Goal: Task Accomplishment & Management: Complete application form

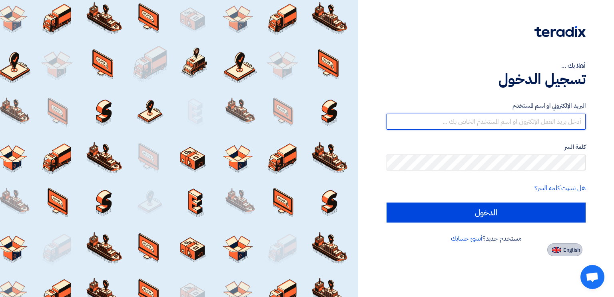
type input "[PERSON_NAME][EMAIL_ADDRESS][PERSON_NAME][DOMAIN_NAME]"
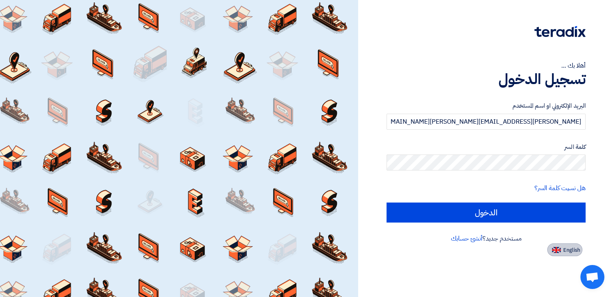
click at [568, 252] on span "English" at bounding box center [572, 250] width 17 height 6
type input "Sign in"
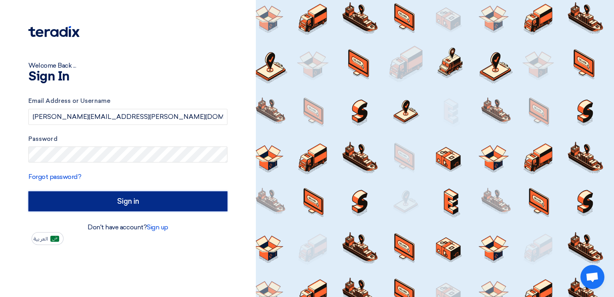
click at [120, 209] on input "Sign in" at bounding box center [127, 201] width 199 height 20
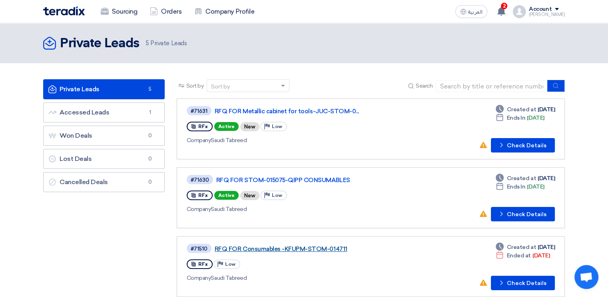
click at [307, 246] on link "RFQ FOR Consumables -KFUPM-STOM-014711" at bounding box center [315, 248] width 200 height 7
click at [295, 177] on link "RFQ FOR STOM-015075-QIPP CONSUMABLES" at bounding box center [316, 179] width 200 height 7
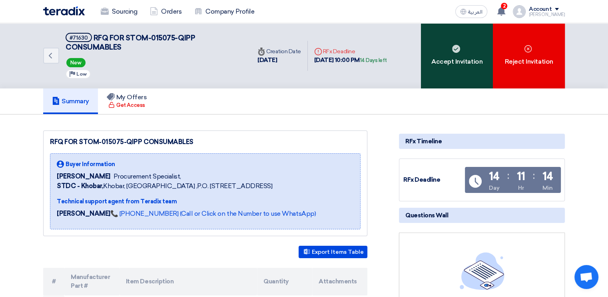
click at [460, 50] on icon at bounding box center [456, 49] width 8 height 8
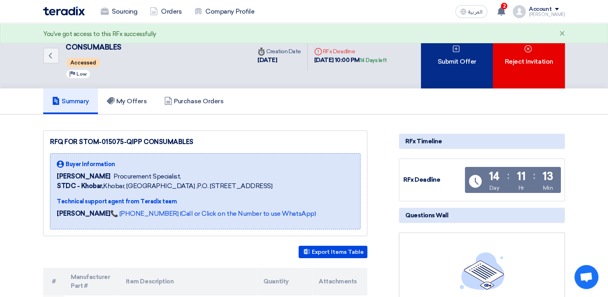
click at [461, 60] on div "Submit Offer" at bounding box center [457, 55] width 72 height 65
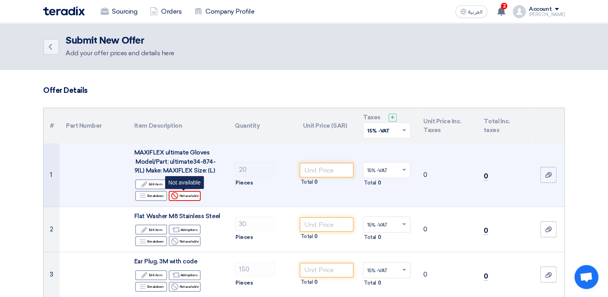
scroll to position [40, 0]
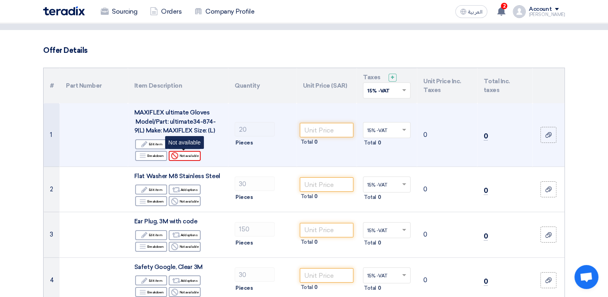
click at [185, 157] on div "Reject Not available" at bounding box center [185, 156] width 32 height 10
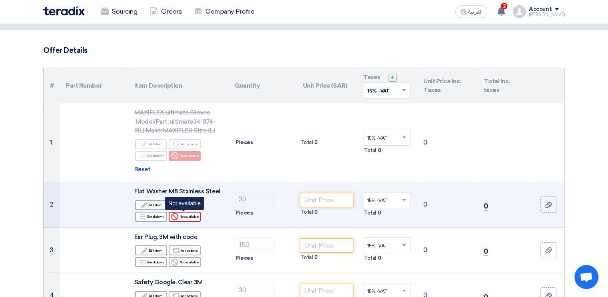
click at [190, 216] on div "Reject Not available" at bounding box center [185, 217] width 32 height 10
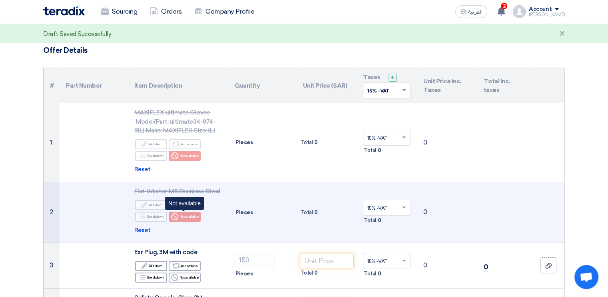
scroll to position [120, 0]
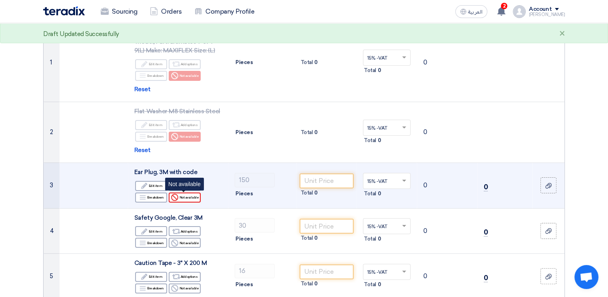
click at [190, 200] on div "Reject Not available" at bounding box center [185, 197] width 32 height 10
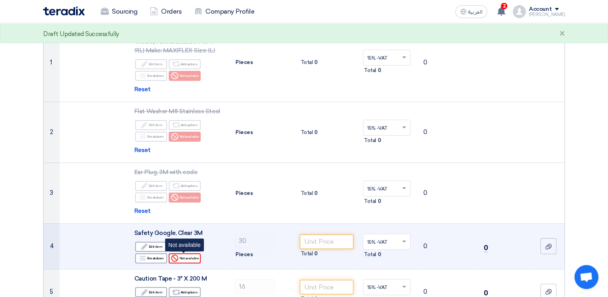
click at [189, 255] on div "Reject Not available" at bounding box center [185, 258] width 32 height 10
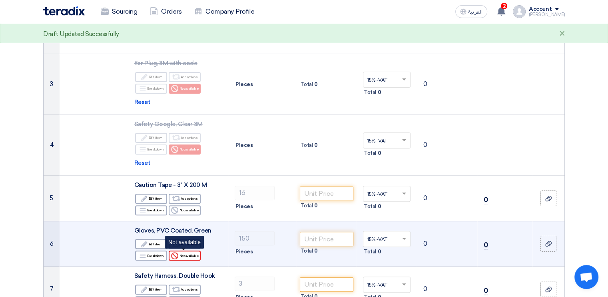
scroll to position [240, 0]
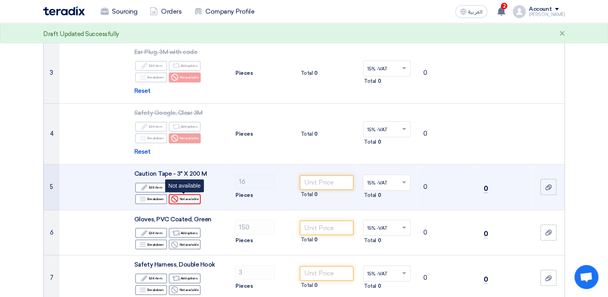
click at [193, 197] on div "Reject Not available" at bounding box center [185, 199] width 32 height 10
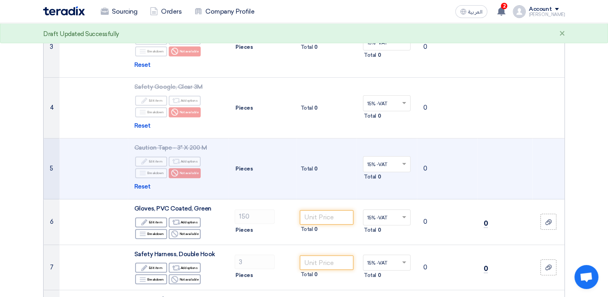
scroll to position [280, 0]
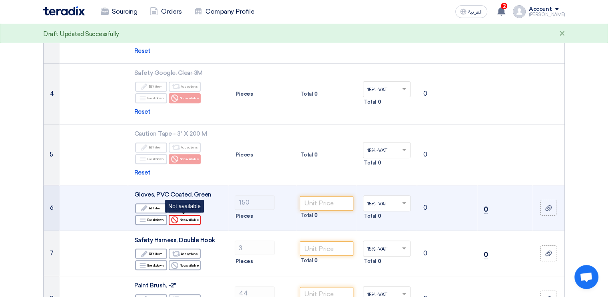
click at [197, 217] on div "Reject Not available" at bounding box center [185, 220] width 32 height 10
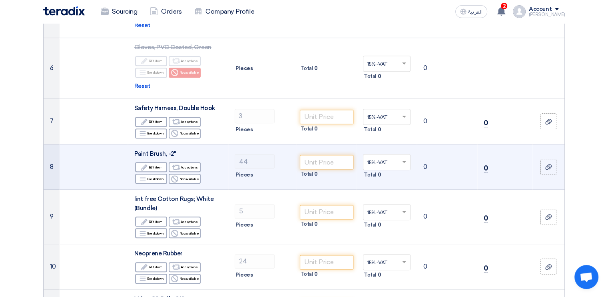
scroll to position [440, 0]
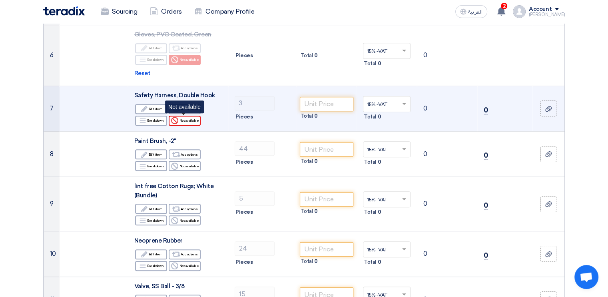
click at [190, 119] on div "Reject Not available" at bounding box center [185, 121] width 32 height 10
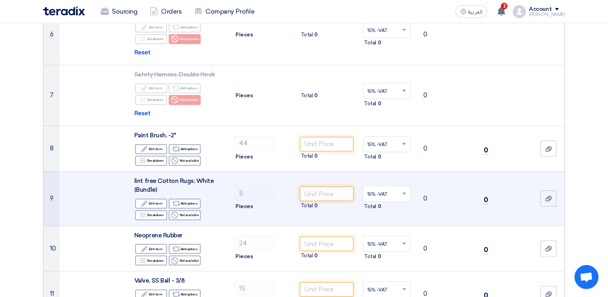
scroll to position [480, 0]
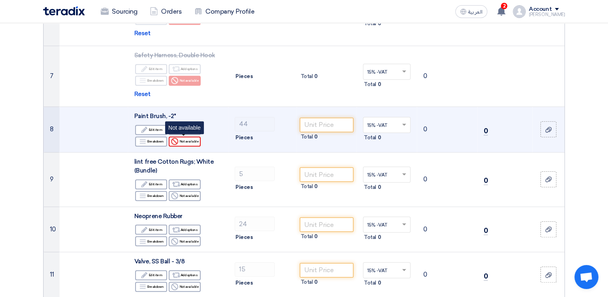
click at [197, 142] on div "Reject Not available" at bounding box center [185, 141] width 32 height 10
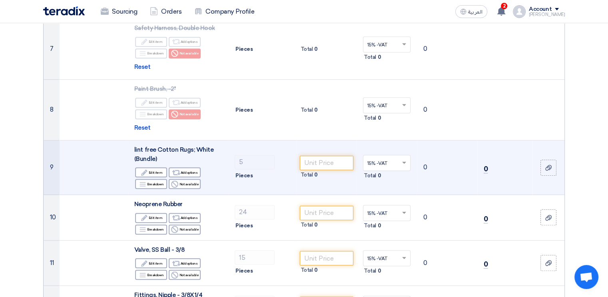
scroll to position [520, 0]
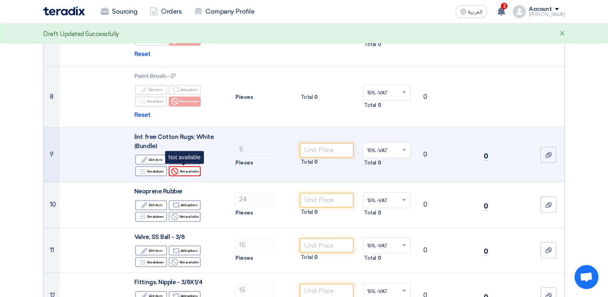
click at [195, 171] on div "Reject Not available" at bounding box center [185, 171] width 32 height 10
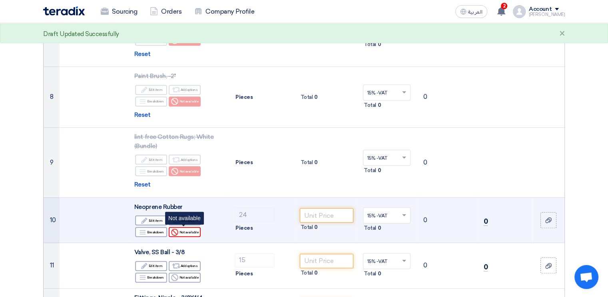
click at [196, 228] on div "Reject Not available" at bounding box center [185, 232] width 32 height 10
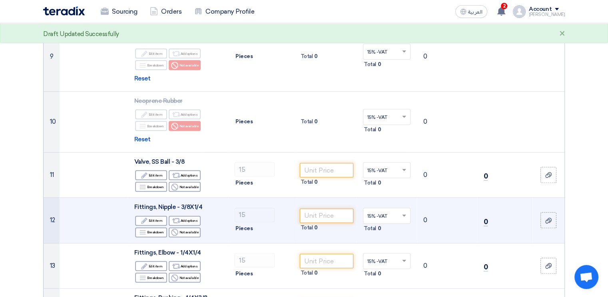
scroll to position [640, 0]
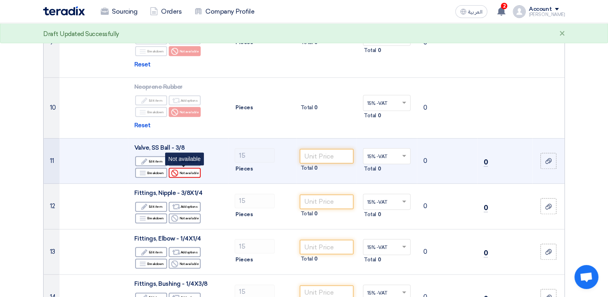
click at [192, 168] on div "Reject Not available" at bounding box center [185, 173] width 32 height 10
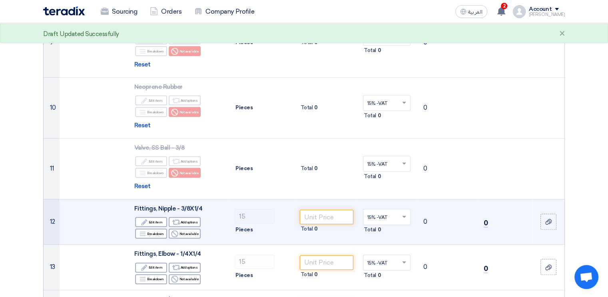
scroll to position [720, 0]
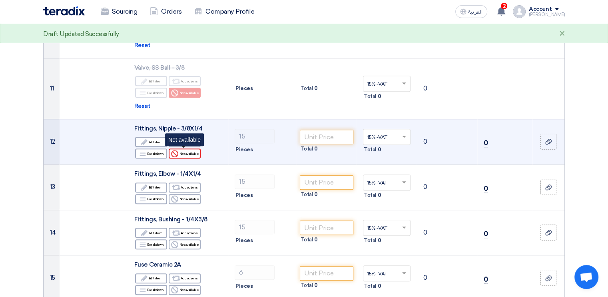
click at [192, 152] on div "Reject Not available" at bounding box center [185, 153] width 32 height 10
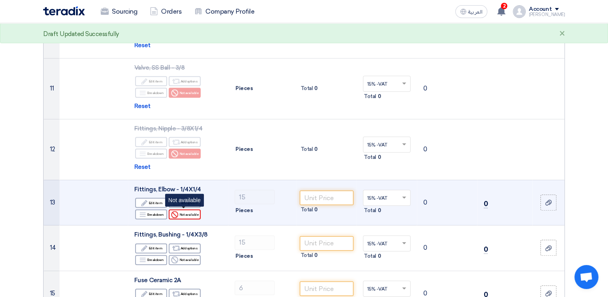
click at [192, 214] on div "Reject Not available" at bounding box center [185, 214] width 32 height 10
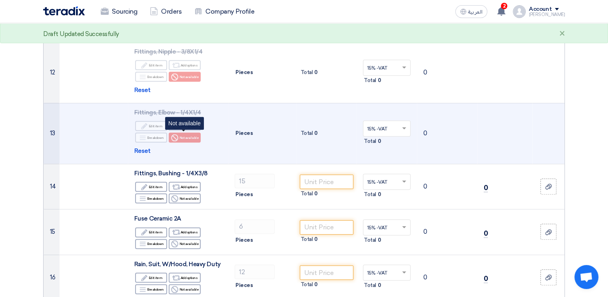
scroll to position [800, 0]
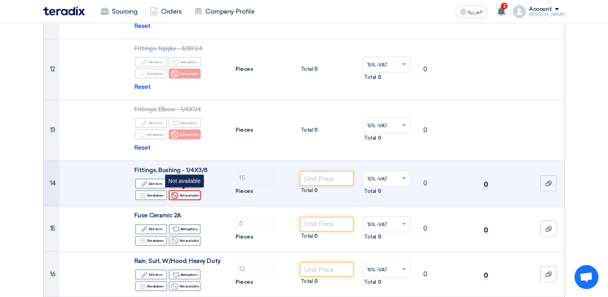
click at [190, 193] on div "Reject Not available" at bounding box center [185, 195] width 32 height 10
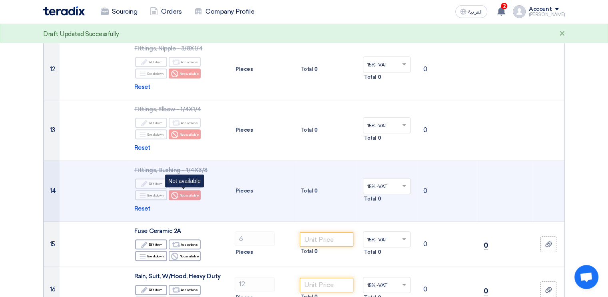
scroll to position [840, 0]
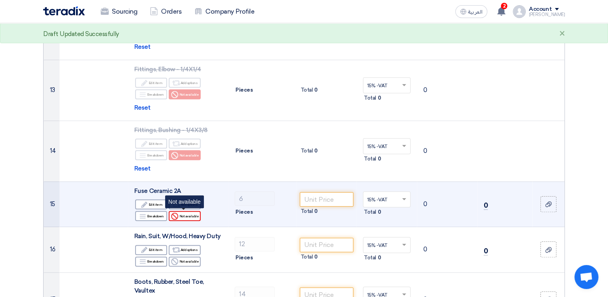
click at [192, 215] on div "Reject Not available" at bounding box center [185, 216] width 32 height 10
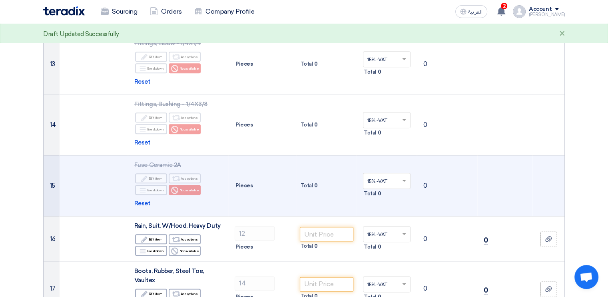
scroll to position [880, 0]
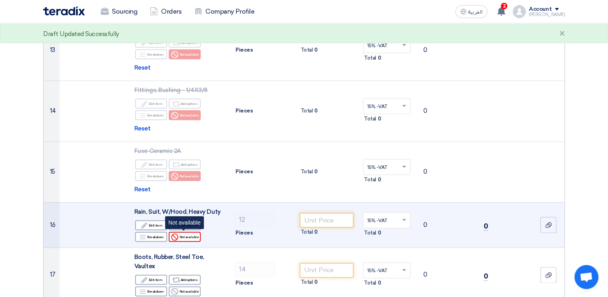
click at [195, 237] on div "Reject Not available" at bounding box center [185, 237] width 32 height 10
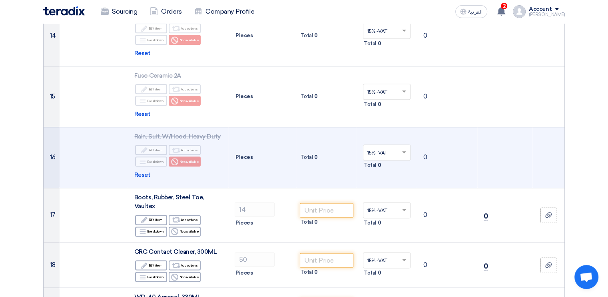
scroll to position [960, 0]
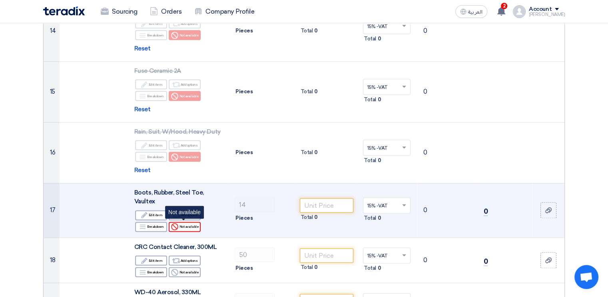
click at [194, 228] on div "Reject Not available" at bounding box center [185, 227] width 32 height 10
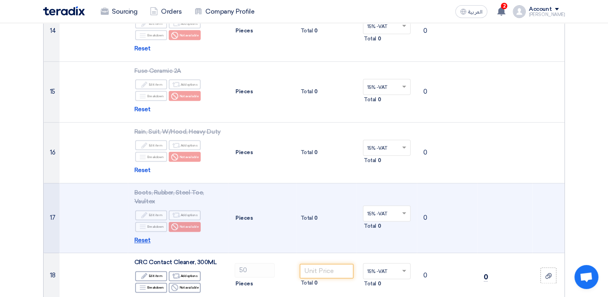
click at [142, 237] on span "Reset" at bounding box center [142, 240] width 16 height 9
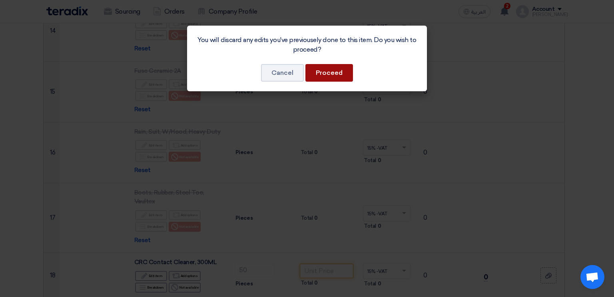
click at [317, 74] on button "Proceed" at bounding box center [330, 73] width 48 height 18
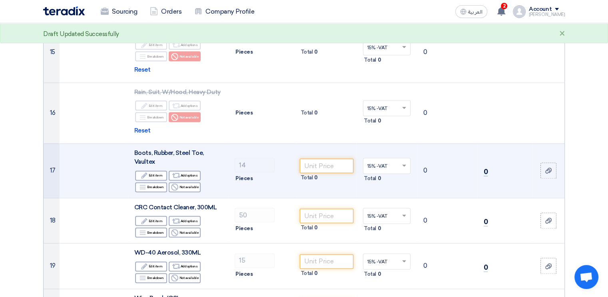
scroll to position [1000, 0]
click at [194, 187] on div "Reject Not available" at bounding box center [185, 187] width 32 height 10
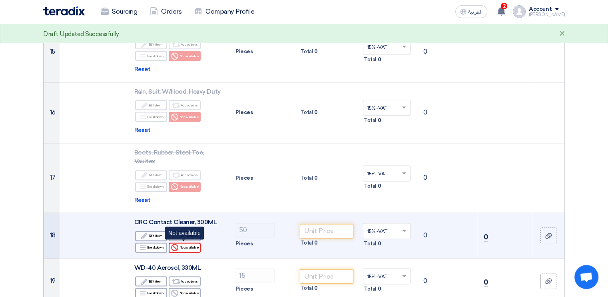
click at [194, 245] on div "Reject Not available" at bounding box center [185, 247] width 32 height 10
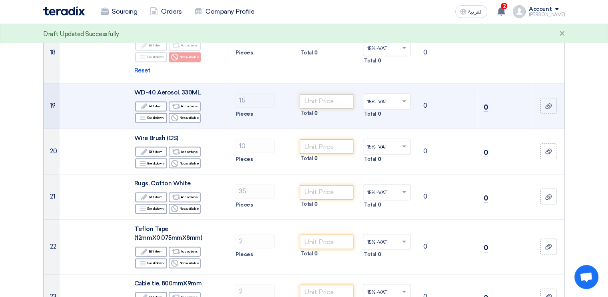
scroll to position [1120, 0]
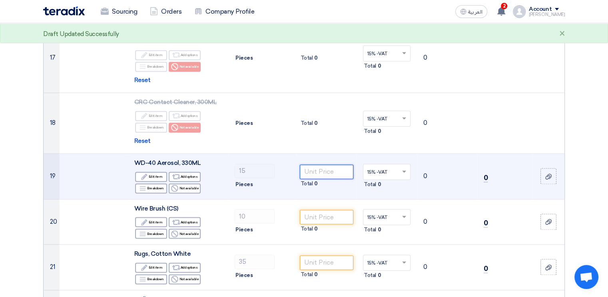
click at [315, 170] on input "number" at bounding box center [327, 171] width 54 height 14
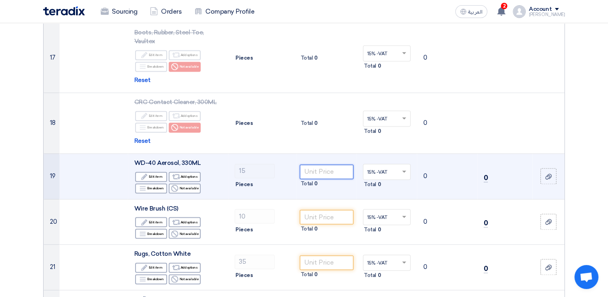
click at [330, 172] on input "number" at bounding box center [327, 171] width 54 height 14
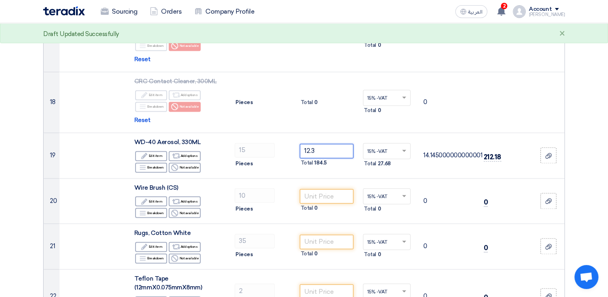
scroll to position [1160, 0]
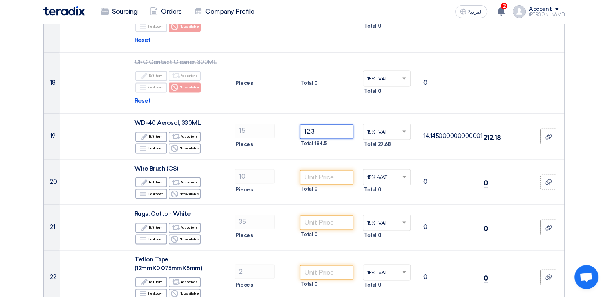
type input "12.3"
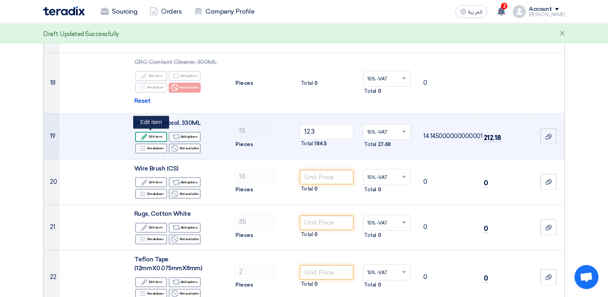
click at [163, 134] on div "Edit Edit item" at bounding box center [151, 137] width 32 height 10
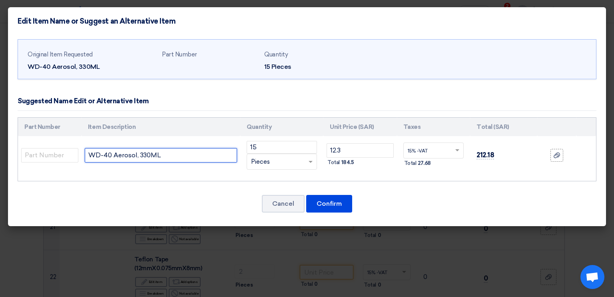
click at [173, 154] on input "WD-40 Aerosol, 330ML" at bounding box center [161, 155] width 152 height 14
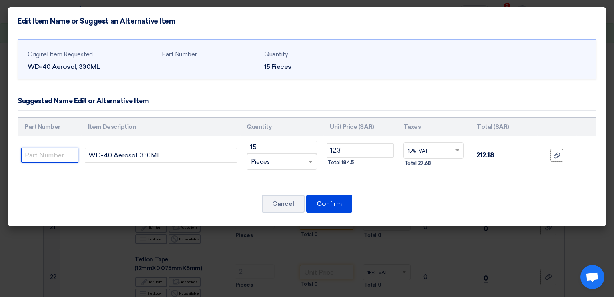
click at [45, 156] on input "text" at bounding box center [49, 155] width 57 height 14
click at [44, 155] on input "text" at bounding box center [49, 155] width 57 height 14
paste input "WD40"
type input "WD40"
click at [344, 205] on button "Confirm" at bounding box center [329, 204] width 46 height 18
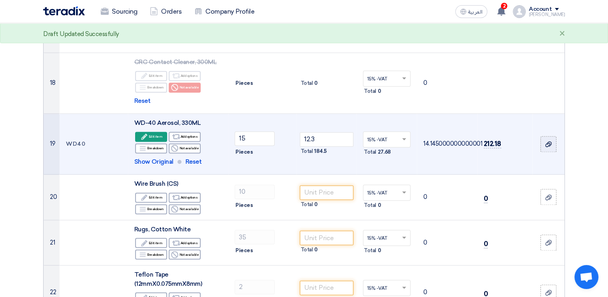
click at [549, 147] on label at bounding box center [549, 144] width 16 height 16
click at [0, 0] on input "file" at bounding box center [0, 0] width 0 height 0
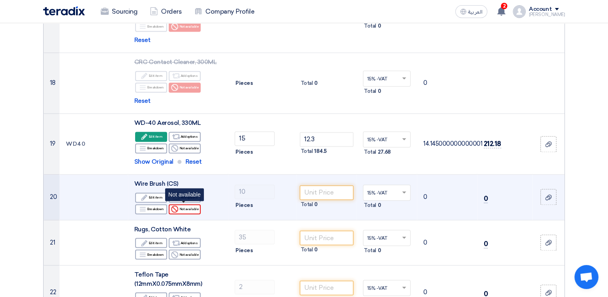
click at [188, 208] on div "Reject Not available" at bounding box center [185, 209] width 32 height 10
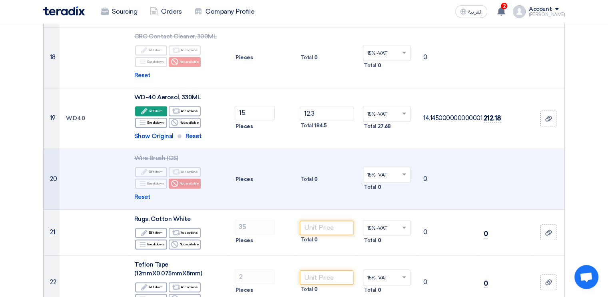
scroll to position [1200, 0]
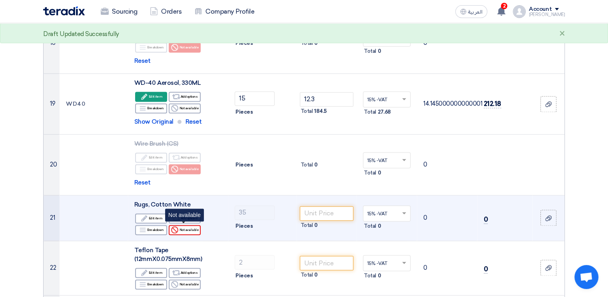
click at [189, 228] on div "Reject Not available" at bounding box center [185, 230] width 32 height 10
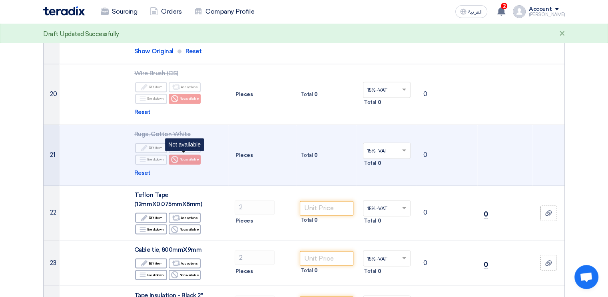
scroll to position [1280, 0]
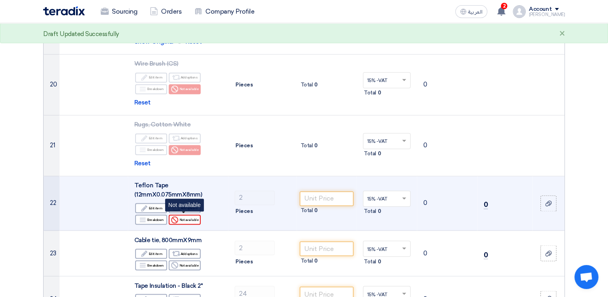
click at [188, 219] on div "Reject Not available" at bounding box center [185, 219] width 32 height 10
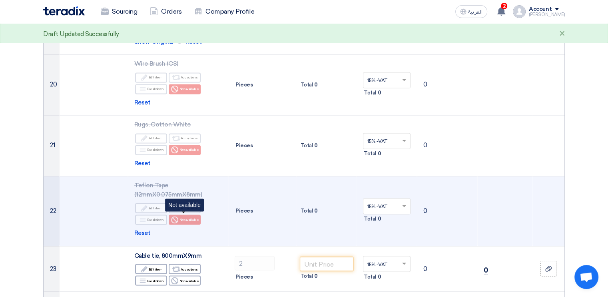
scroll to position [1320, 0]
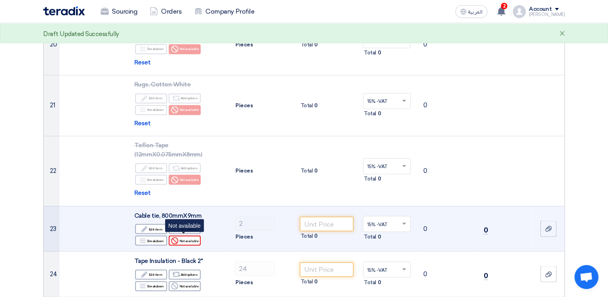
click at [187, 236] on div "Reject Not available" at bounding box center [185, 240] width 32 height 10
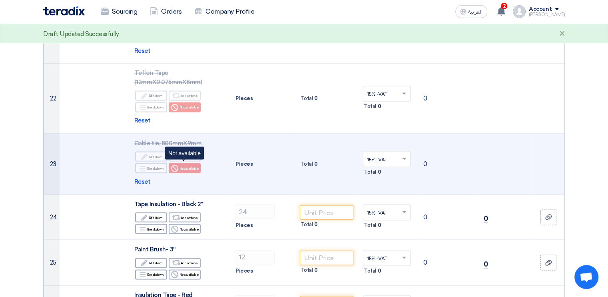
scroll to position [1400, 0]
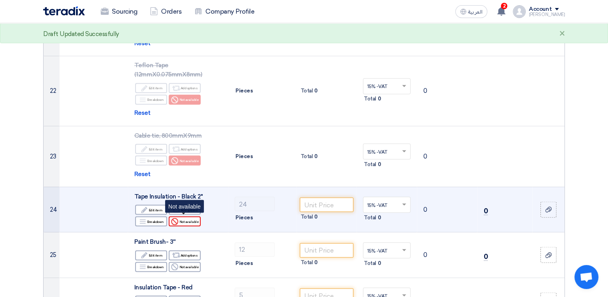
click at [192, 220] on div "Reject Not available" at bounding box center [185, 221] width 32 height 10
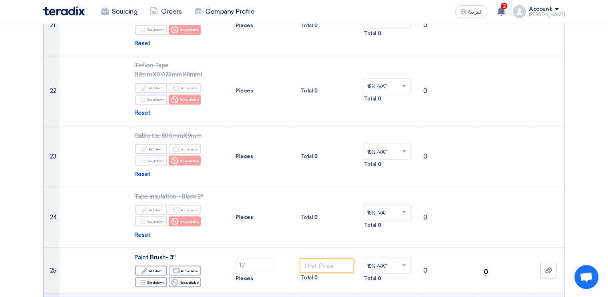
scroll to position [1480, 0]
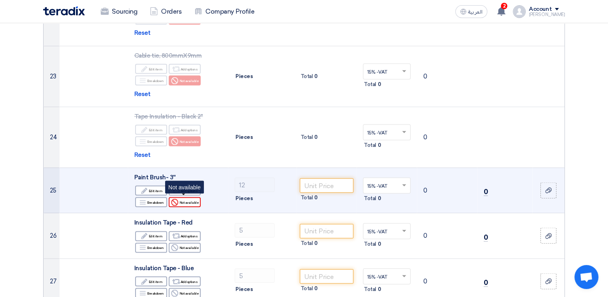
click at [193, 199] on div "Reject Not available" at bounding box center [185, 202] width 32 height 10
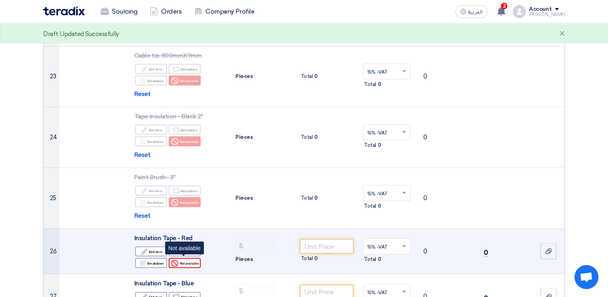
click at [191, 259] on div "Reject Not available" at bounding box center [185, 263] width 32 height 10
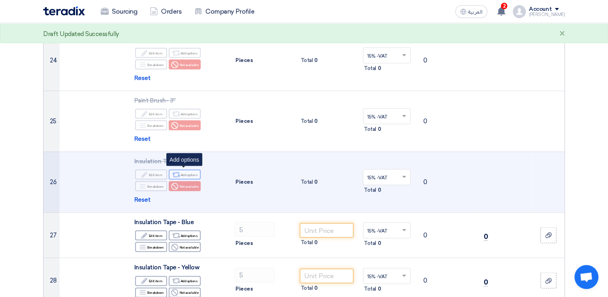
scroll to position [1560, 0]
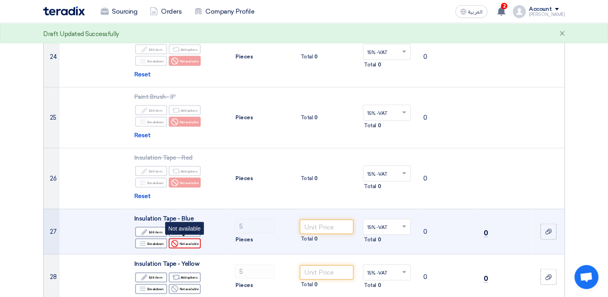
click at [196, 244] on div "Reject Not available" at bounding box center [185, 243] width 32 height 10
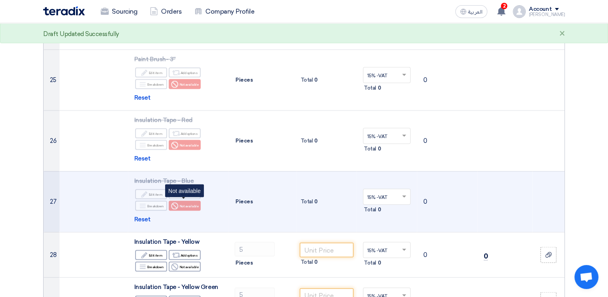
scroll to position [1640, 0]
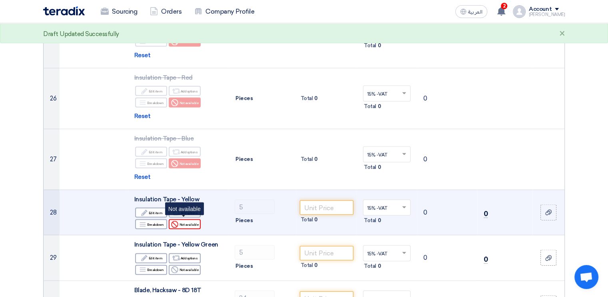
click at [192, 221] on div "Reject Not available" at bounding box center [185, 224] width 32 height 10
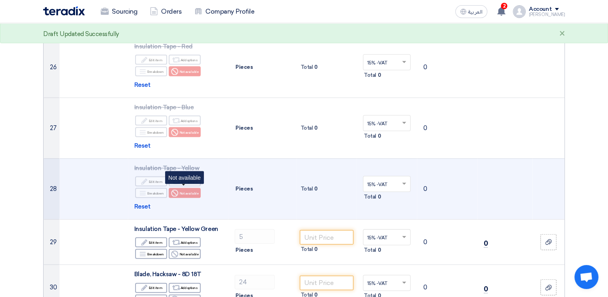
scroll to position [1720, 0]
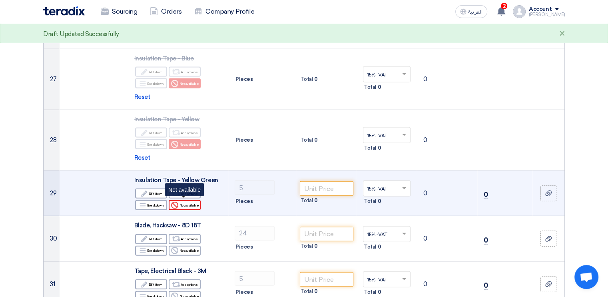
click at [190, 202] on div "Reject Not available" at bounding box center [185, 205] width 32 height 10
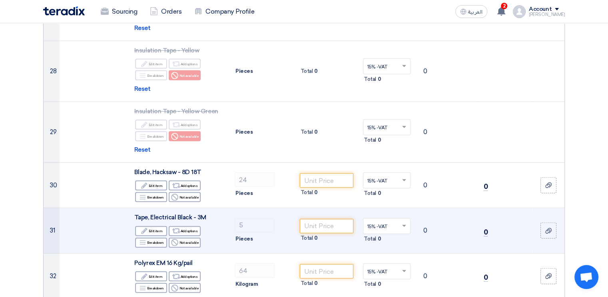
scroll to position [1800, 0]
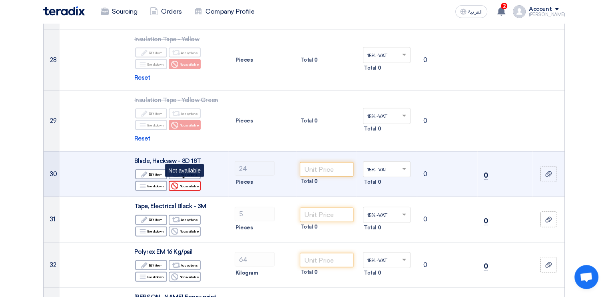
click at [186, 184] on div "Reject Not available" at bounding box center [185, 186] width 32 height 10
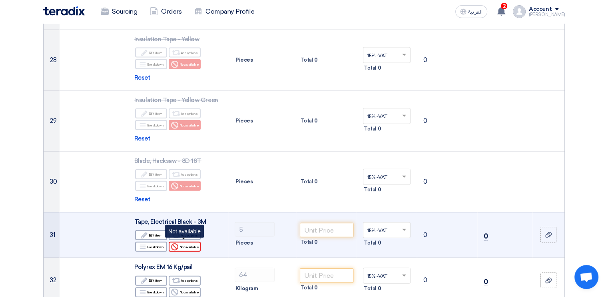
click at [185, 242] on div "Reject Not available" at bounding box center [185, 247] width 32 height 10
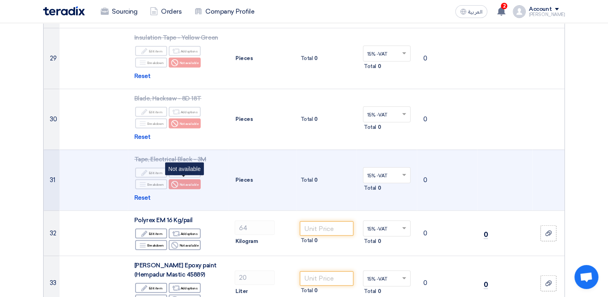
scroll to position [1880, 0]
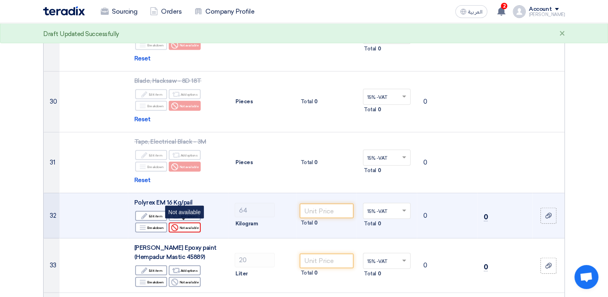
click at [193, 224] on div "Reject Not available" at bounding box center [185, 227] width 32 height 10
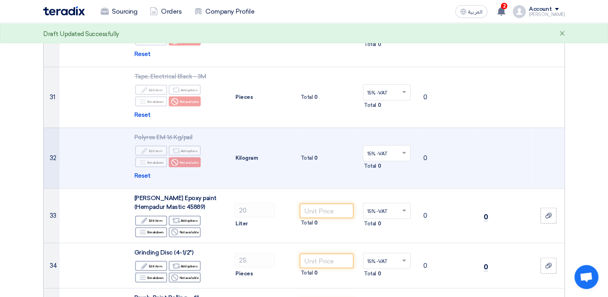
scroll to position [1960, 0]
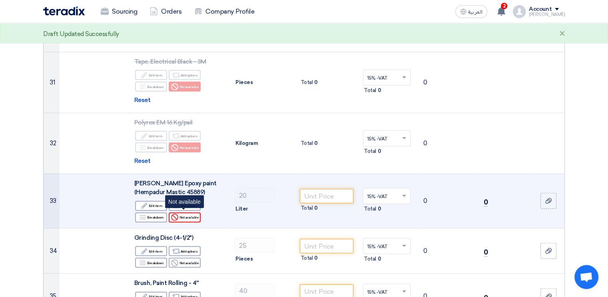
click at [194, 217] on div "Reject Not available" at bounding box center [185, 217] width 32 height 10
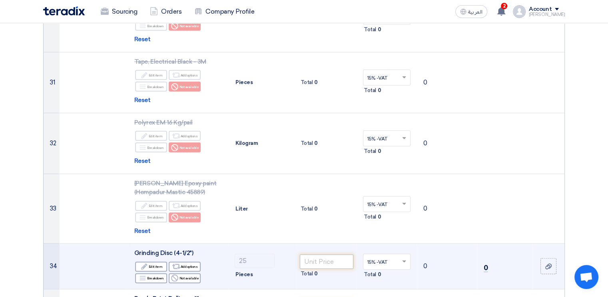
scroll to position [2000, 0]
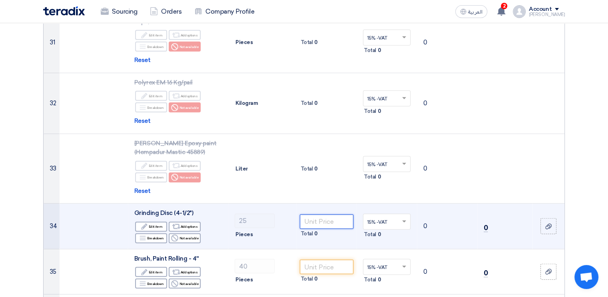
click at [313, 219] on input "number" at bounding box center [327, 221] width 54 height 14
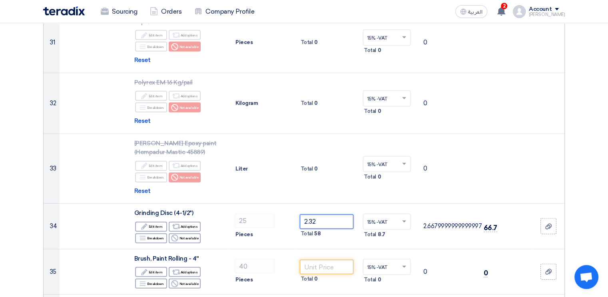
type input "2.32"
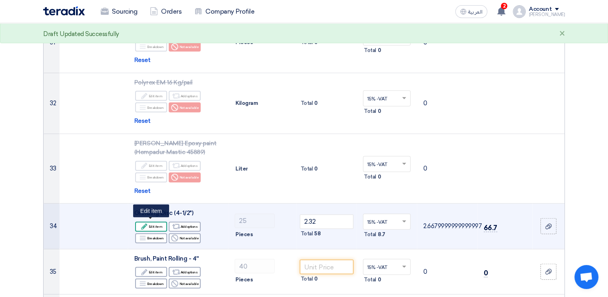
click at [158, 226] on div "Edit Edit item" at bounding box center [151, 227] width 32 height 10
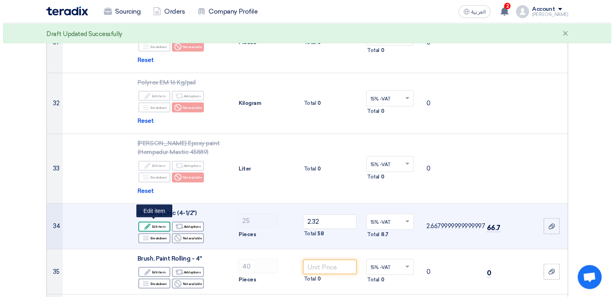
scroll to position [1939, 0]
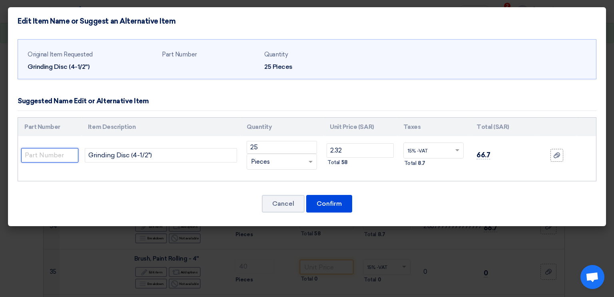
click at [59, 156] on input "text" at bounding box center [49, 155] width 57 height 14
paste input "RHINO17921"
type input "RHINO17921"
click at [337, 204] on button "Confirm" at bounding box center [329, 204] width 46 height 18
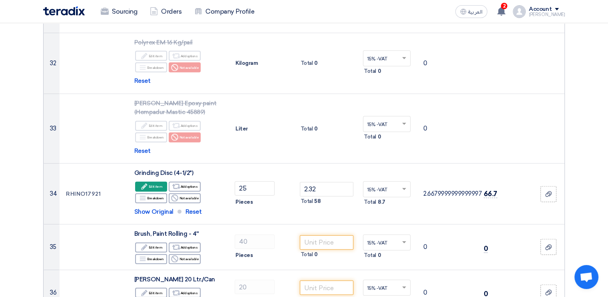
scroll to position [2080, 0]
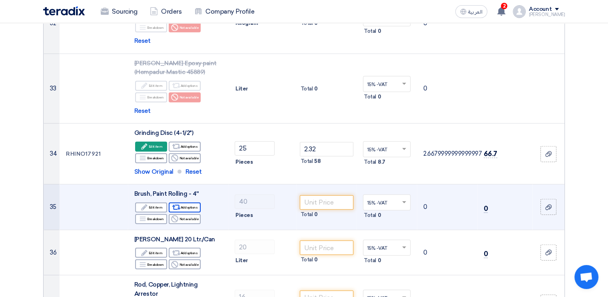
click at [186, 205] on tr "35 Brush, Paint Rolling - 4'' Edit Edit item Alternative Add options Breakdown …" at bounding box center [304, 207] width 521 height 46
click at [179, 215] on div "Reject Not available" at bounding box center [185, 219] width 32 height 10
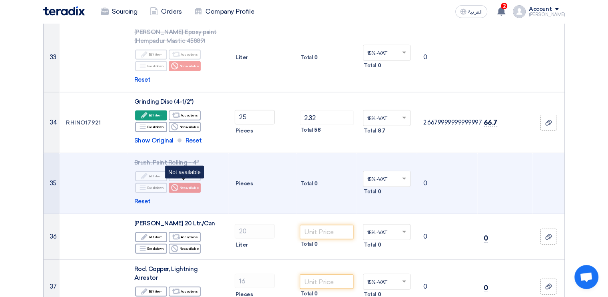
scroll to position [2160, 0]
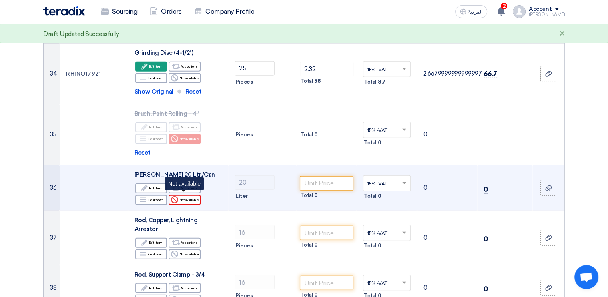
click at [184, 199] on div "Reject Not available" at bounding box center [185, 200] width 32 height 10
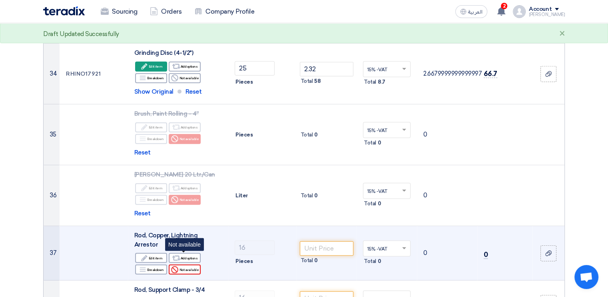
click at [192, 264] on div "Reject Not available" at bounding box center [185, 269] width 32 height 10
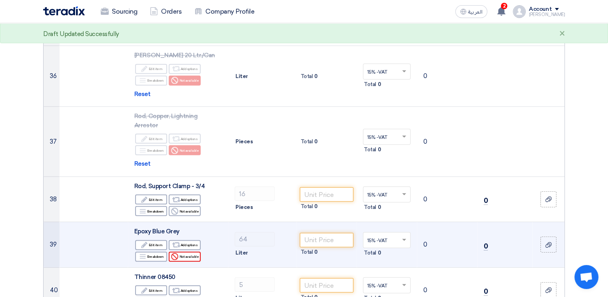
scroll to position [2280, 0]
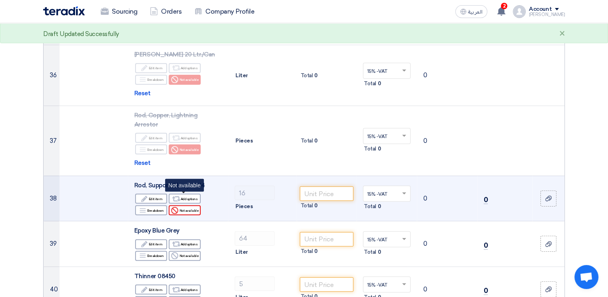
click at [193, 205] on div "Reject Not available" at bounding box center [185, 210] width 32 height 10
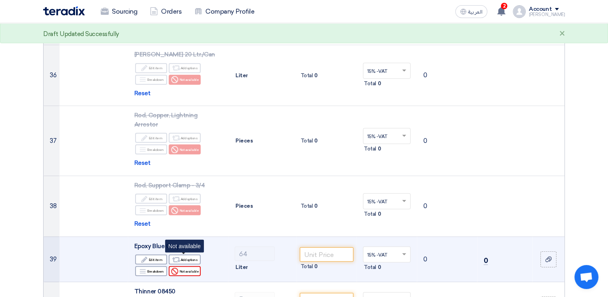
click at [189, 266] on div "Reject Not available" at bounding box center [185, 271] width 32 height 10
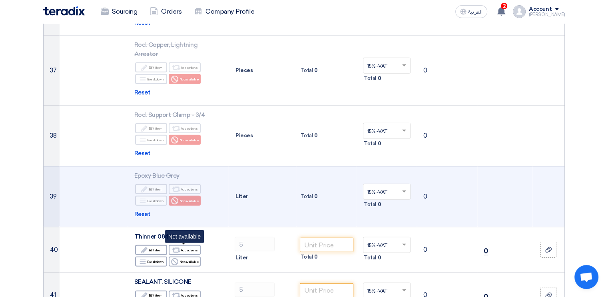
scroll to position [2360, 0]
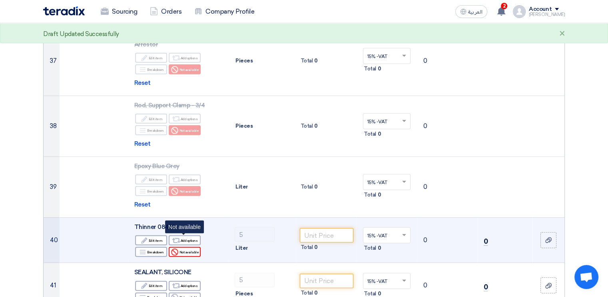
click at [189, 247] on div "Reject Not available" at bounding box center [185, 252] width 32 height 10
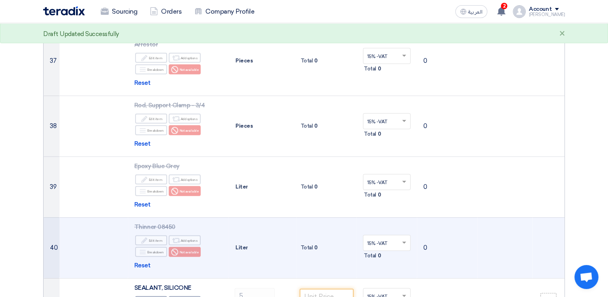
scroll to position [2400, 0]
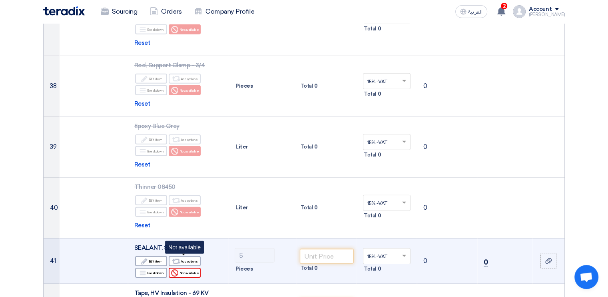
click at [195, 268] on div "Reject Not available" at bounding box center [185, 273] width 32 height 10
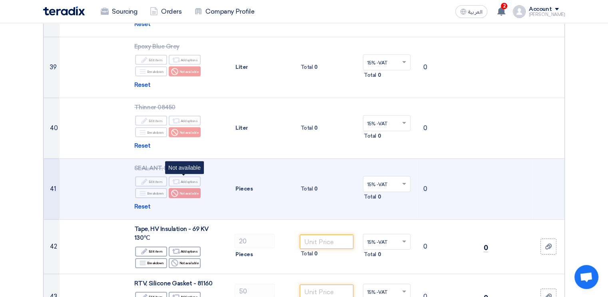
scroll to position [2480, 0]
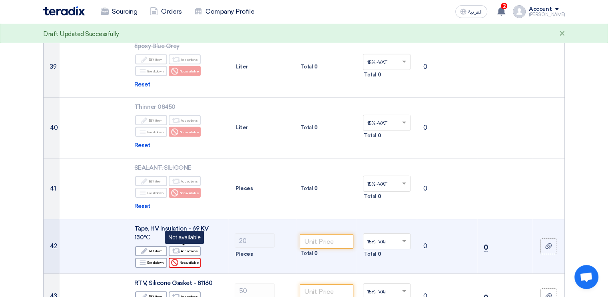
click at [192, 258] on div "Reject Not available" at bounding box center [185, 263] width 32 height 10
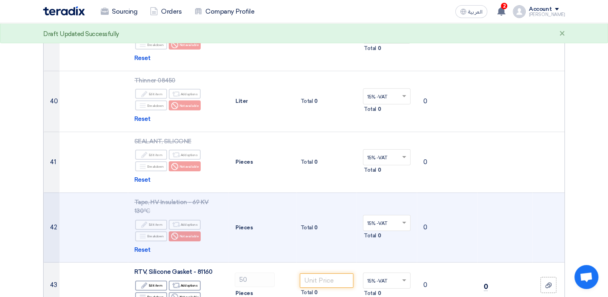
scroll to position [2520, 0]
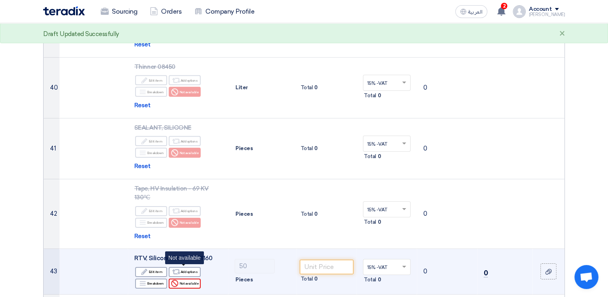
click at [188, 278] on div "Reject Not available" at bounding box center [185, 283] width 32 height 10
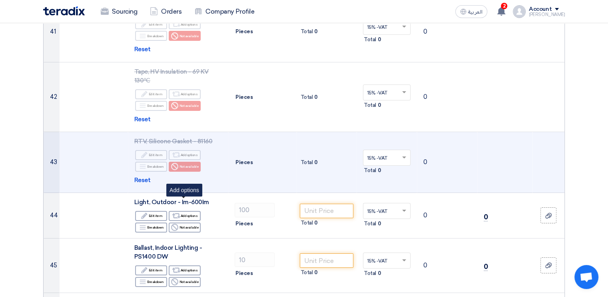
scroll to position [2640, 0]
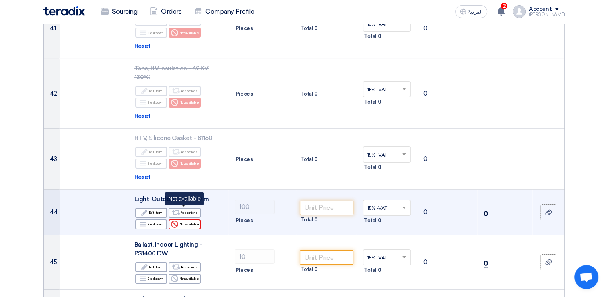
click at [189, 219] on div "Reject Not available" at bounding box center [185, 224] width 32 height 10
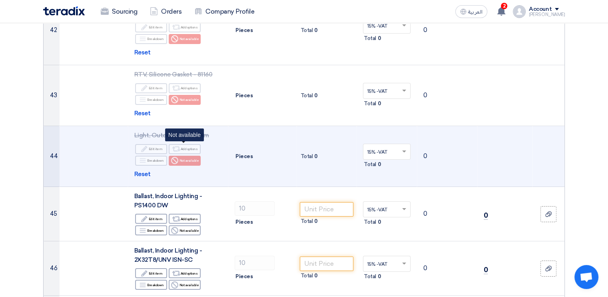
scroll to position [2720, 0]
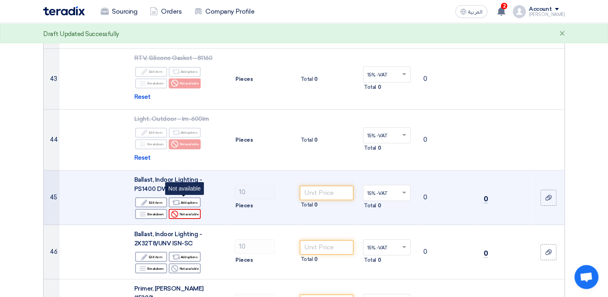
click at [190, 209] on div "Reject Not available" at bounding box center [185, 214] width 32 height 10
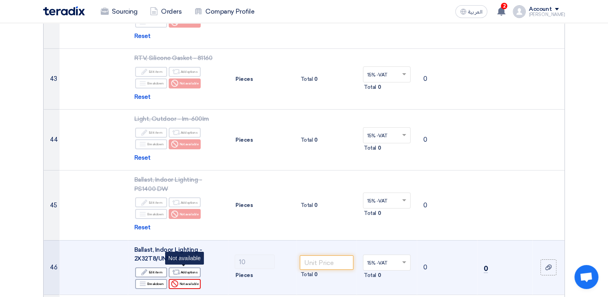
click at [191, 279] on div "Reject Not available" at bounding box center [185, 284] width 32 height 10
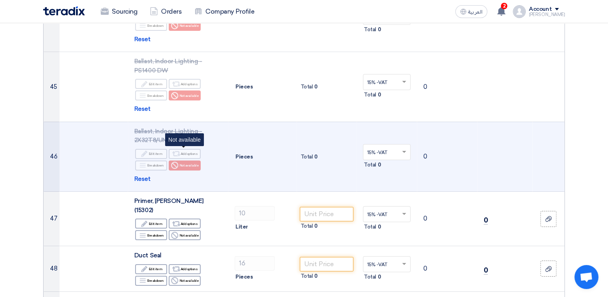
scroll to position [2840, 0]
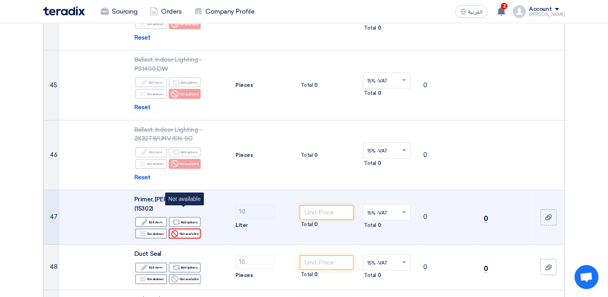
click at [193, 228] on div "Reject Not available" at bounding box center [185, 233] width 32 height 10
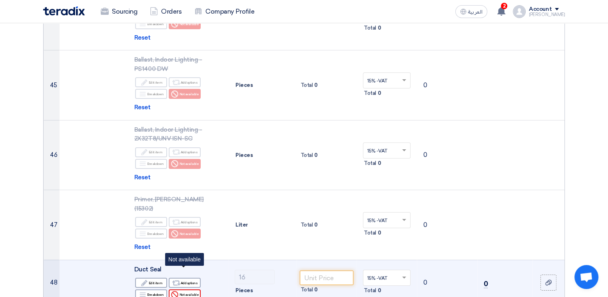
click at [193, 289] on div "Reject Not available" at bounding box center [185, 294] width 32 height 10
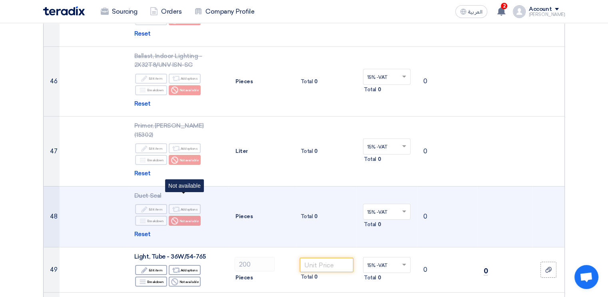
scroll to position [2920, 0]
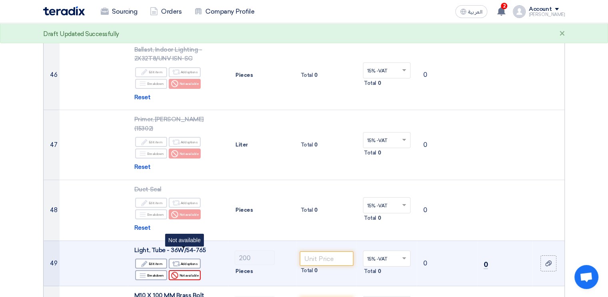
click at [193, 270] on div "Reject Not available" at bounding box center [185, 275] width 32 height 10
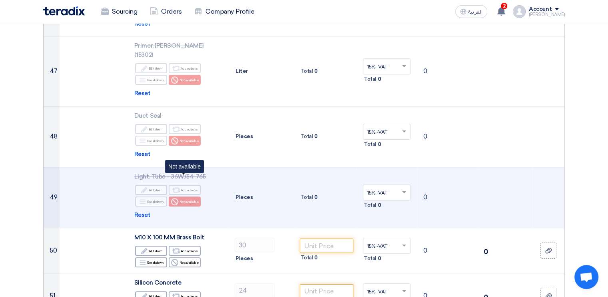
scroll to position [3000, 0]
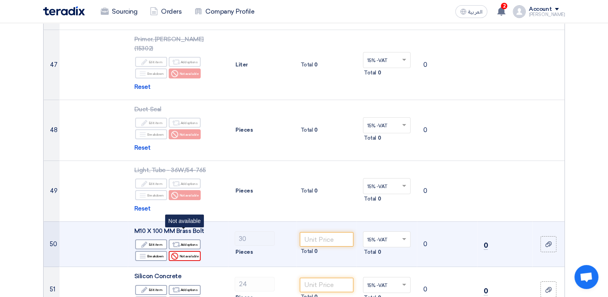
click at [193, 251] on div "Reject Not available" at bounding box center [185, 256] width 32 height 10
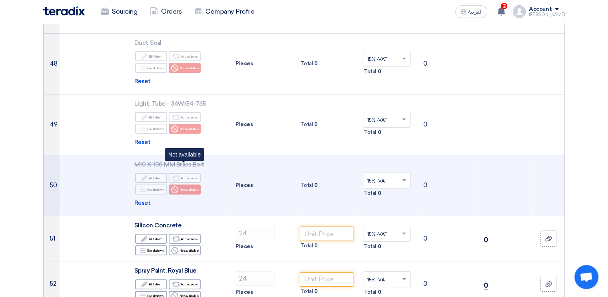
scroll to position [3080, 0]
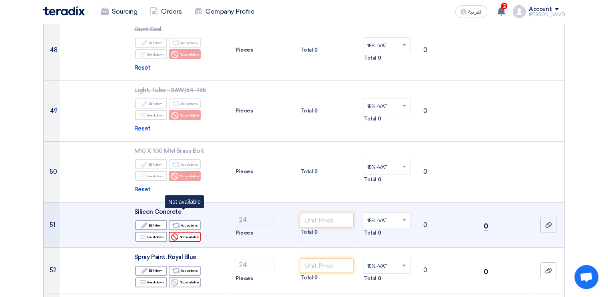
click at [190, 232] on div "Reject Not available" at bounding box center [185, 237] width 32 height 10
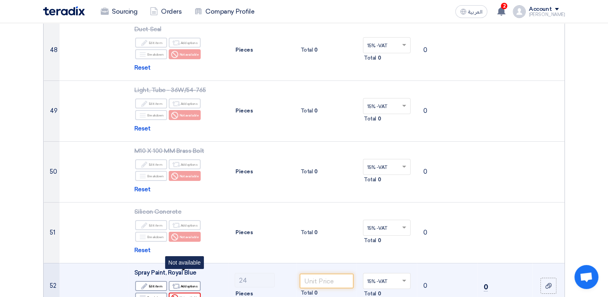
click at [189, 292] on div "Reject Not available" at bounding box center [185, 297] width 32 height 10
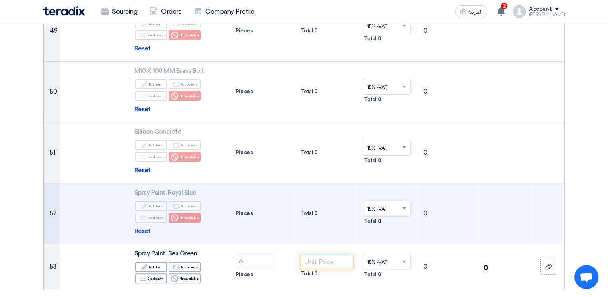
scroll to position [3200, 0]
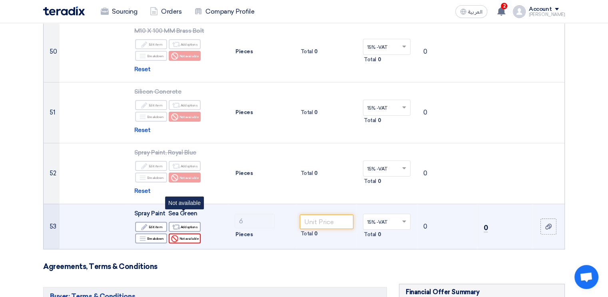
click at [196, 233] on div "Reject Not available" at bounding box center [185, 238] width 32 height 10
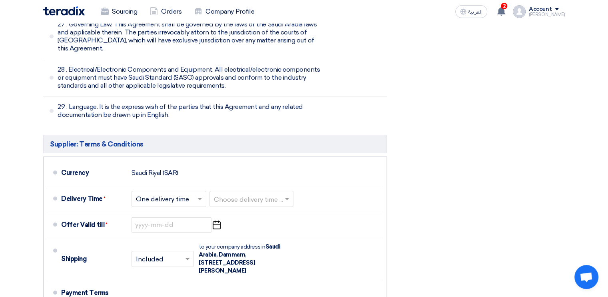
scroll to position [5985, 0]
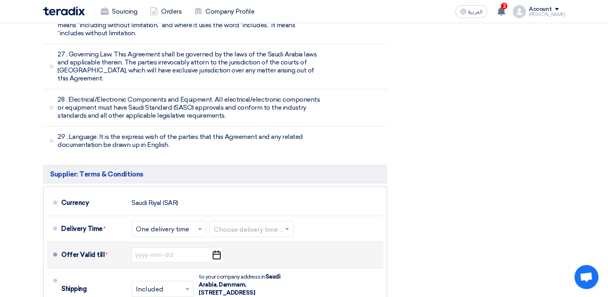
click at [217, 248] on icon "Pick a date" at bounding box center [216, 255] width 11 height 14
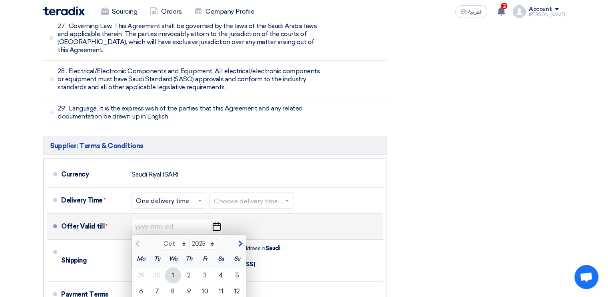
scroll to position [6025, 0]
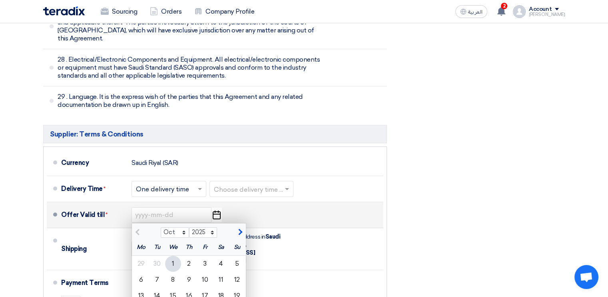
type input "[DATE]"
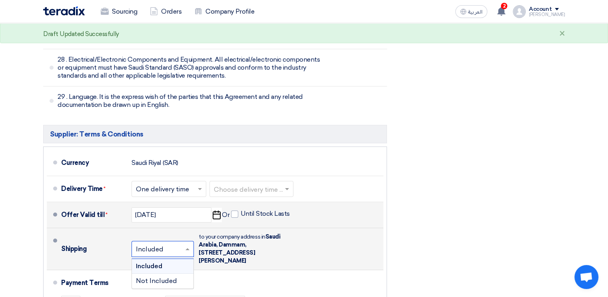
click at [190, 245] on span at bounding box center [189, 249] width 10 height 8
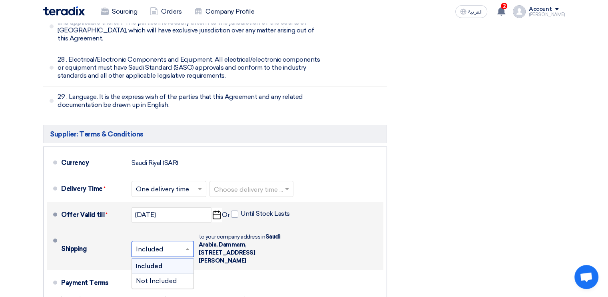
click at [187, 245] on span at bounding box center [189, 249] width 10 height 8
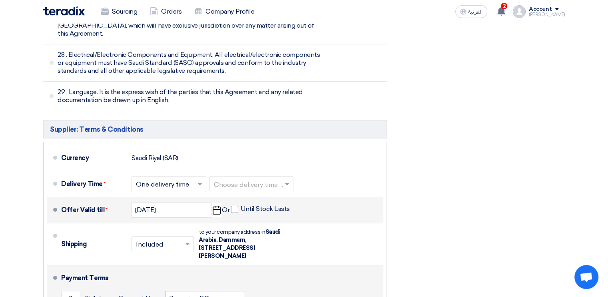
scroll to position [6008, 0]
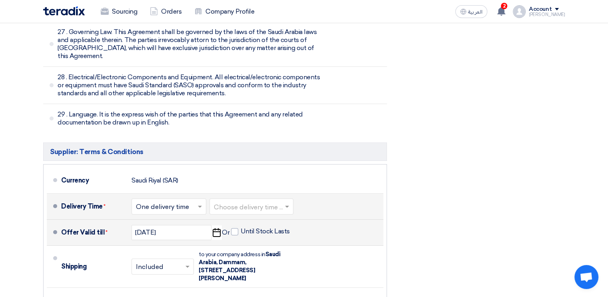
click at [286, 202] on span at bounding box center [288, 206] width 10 height 8
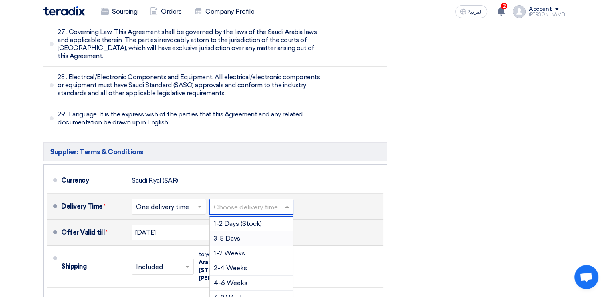
click at [256, 231] on div "3-5 Days" at bounding box center [251, 238] width 83 height 15
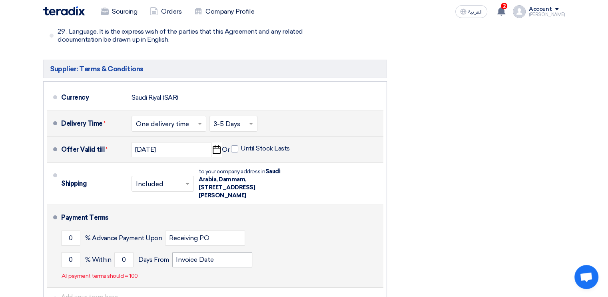
scroll to position [6100, 0]
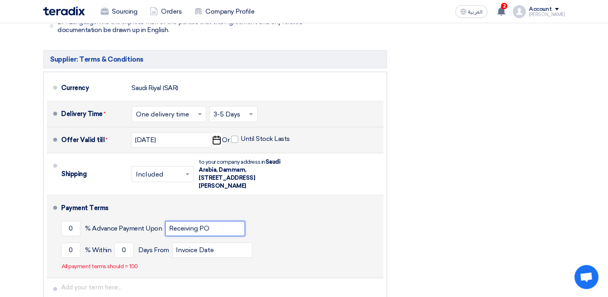
click at [215, 221] on input "Receiving PO" at bounding box center [205, 228] width 80 height 15
click at [222, 242] on input "Invoice Date" at bounding box center [212, 249] width 80 height 15
click at [225, 198] on div "Payment Terms 0 % Advance Payment Upon Receiving PO 0 % Within 0 Invoice Date" at bounding box center [220, 236] width 319 height 76
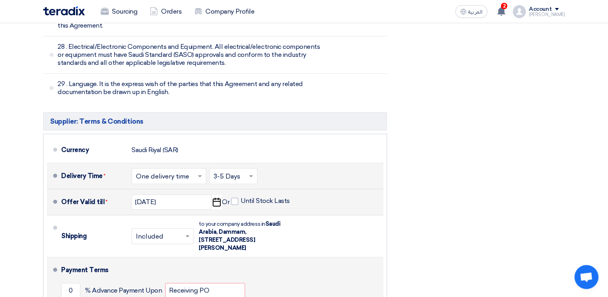
scroll to position [6020, 0]
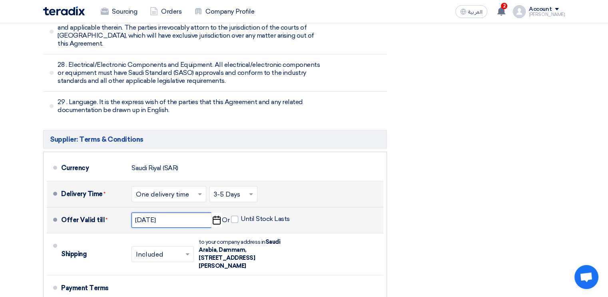
click at [207, 212] on input "[DATE]" at bounding box center [172, 219] width 80 height 15
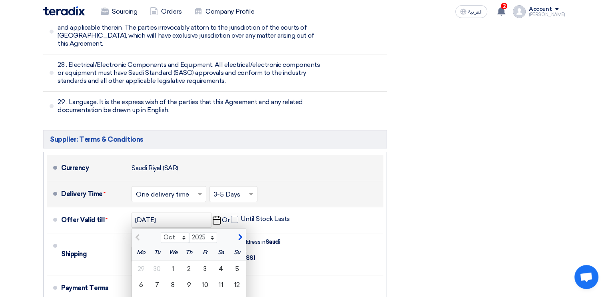
click at [278, 158] on div "Currency [GEOGRAPHIC_DATA] (SAR)" at bounding box center [220, 167] width 319 height 19
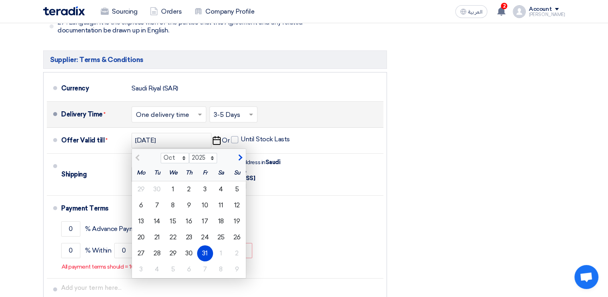
scroll to position [6100, 0]
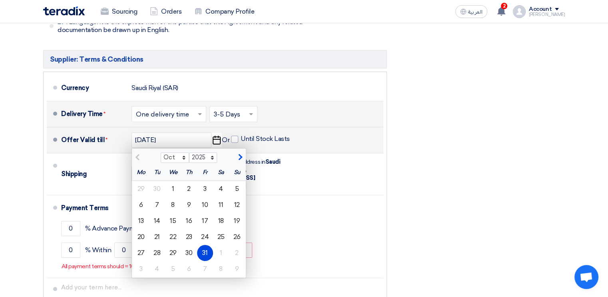
click at [210, 245] on div "31" at bounding box center [205, 253] width 16 height 16
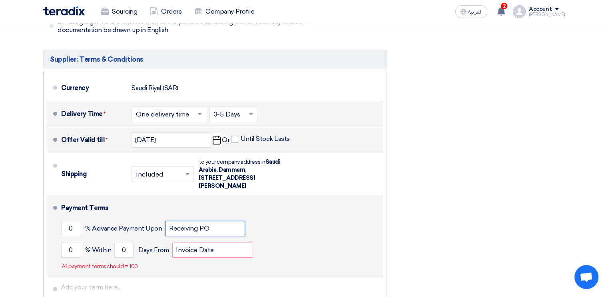
click at [232, 221] on input "Receiving PO" at bounding box center [205, 228] width 80 height 15
click at [239, 242] on input "Invoice Date" at bounding box center [212, 249] width 80 height 15
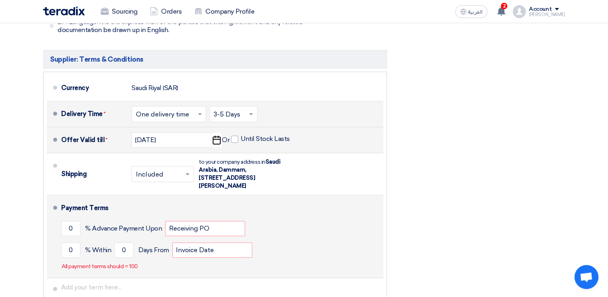
click at [145, 198] on div "Payment Terms 0 % Advance Payment Upon Receiving PO 0 % Within 0 Invoice Date" at bounding box center [220, 236] width 319 height 76
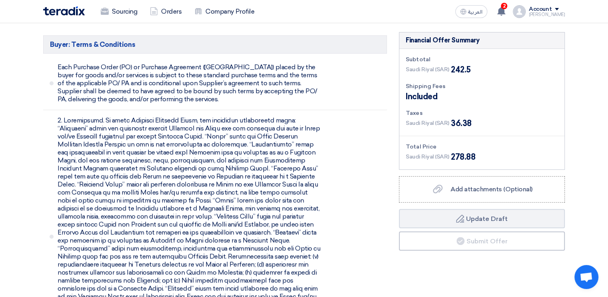
scroll to position [3437, 0]
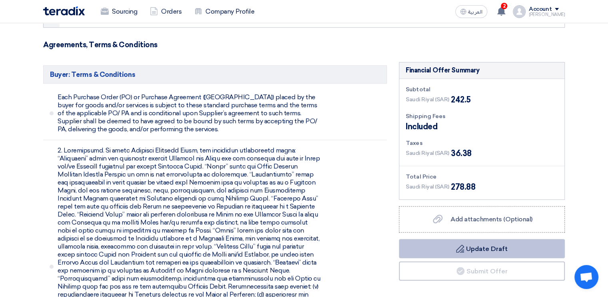
click at [483, 239] on button "Draft Update Draft" at bounding box center [482, 248] width 166 height 19
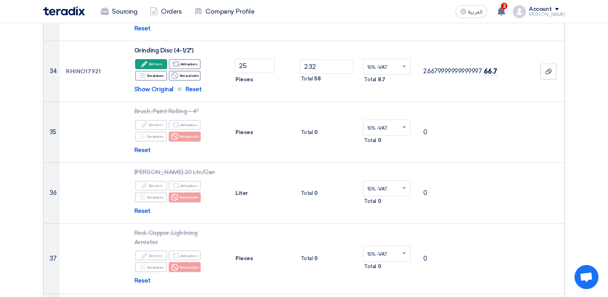
scroll to position [2118, 0]
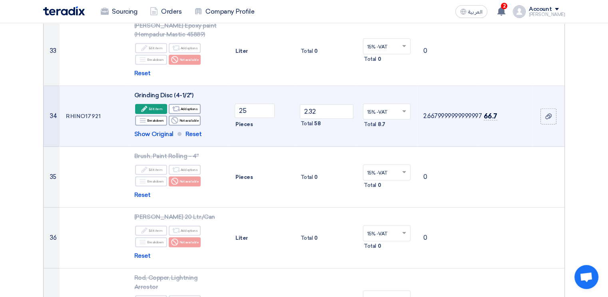
click at [78, 114] on td "RHINO17921" at bounding box center [94, 116] width 68 height 61
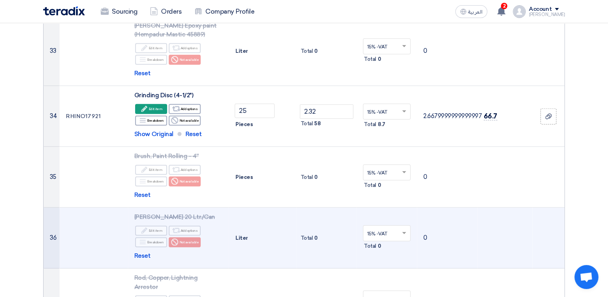
copy td "RHINO17921"
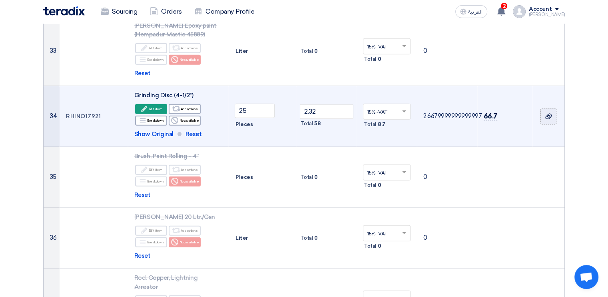
click at [550, 114] on use at bounding box center [549, 117] width 6 height 6
click at [0, 0] on input "file" at bounding box center [0, 0] width 0 height 0
click at [85, 112] on td "RHINO17921" at bounding box center [94, 116] width 68 height 61
copy td "RHINO17921"
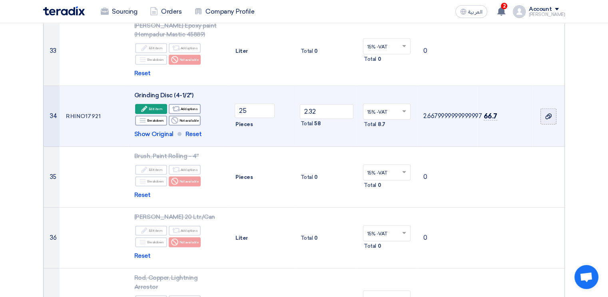
click at [549, 113] on icon at bounding box center [549, 116] width 6 height 6
click at [0, 0] on input "file" at bounding box center [0, 0] width 0 height 0
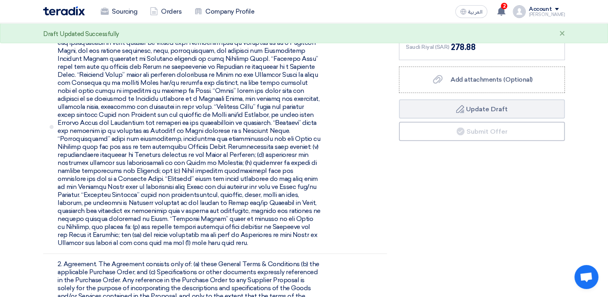
scroll to position [3518, 0]
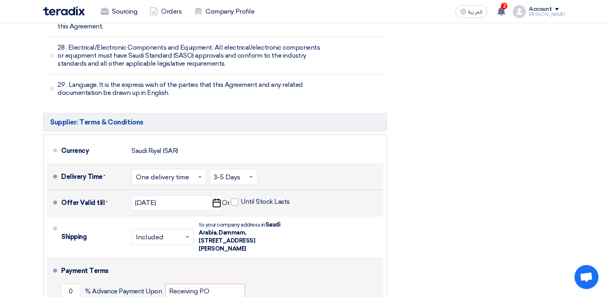
scroll to position [5997, 0]
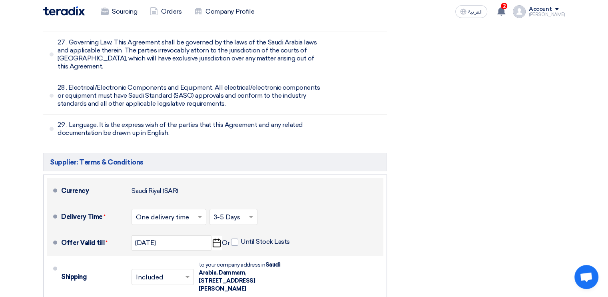
click at [108, 181] on div "Currency" at bounding box center [93, 190] width 64 height 19
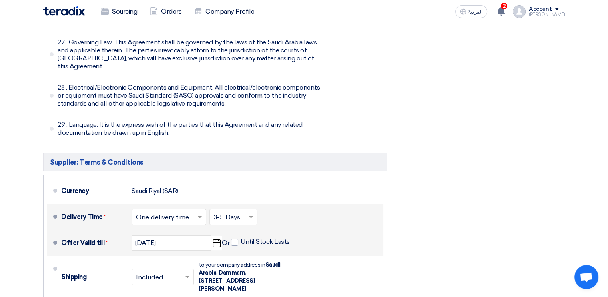
click at [136, 212] on input "text" at bounding box center [169, 218] width 67 height 12
click at [178, 245] on span "One delivery time" at bounding box center [163, 249] width 55 height 8
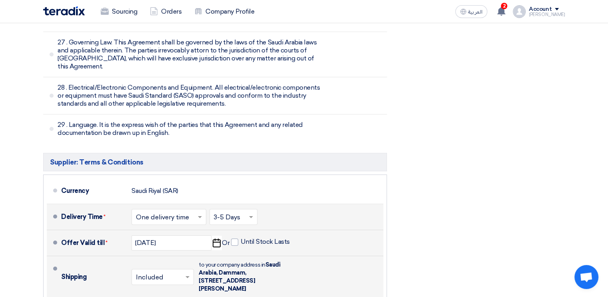
click at [187, 272] on input "text" at bounding box center [163, 278] width 54 height 12
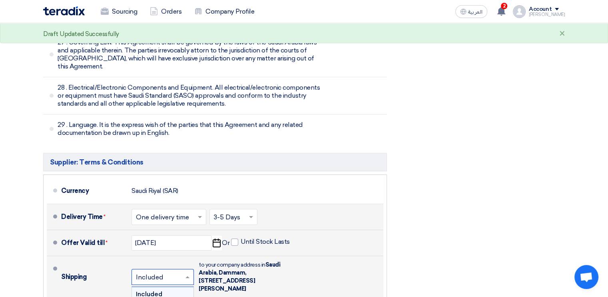
click at [183, 287] on div "Included" at bounding box center [163, 294] width 62 height 15
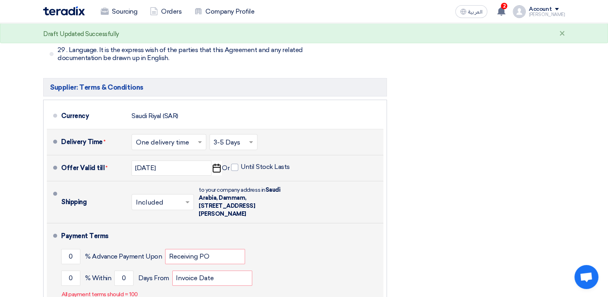
scroll to position [6077, 0]
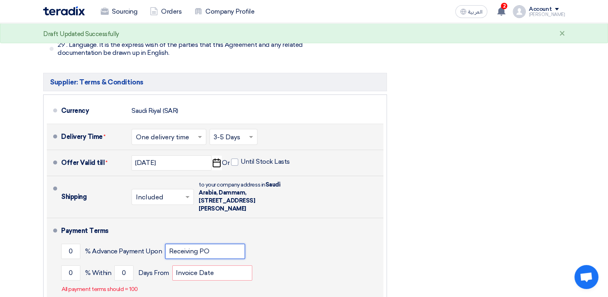
click at [220, 244] on input "Receiving PO" at bounding box center [205, 251] width 80 height 15
click at [68, 244] on input "0" at bounding box center [70, 251] width 19 height 15
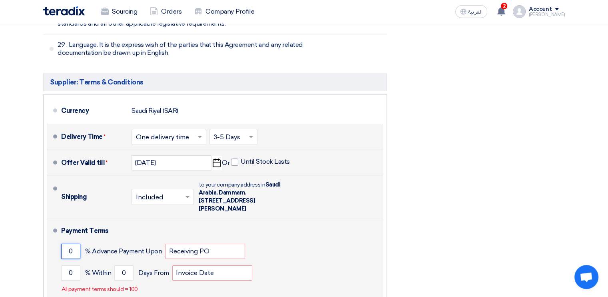
drag, startPoint x: 77, startPoint y: 176, endPoint x: 54, endPoint y: 176, distance: 22.8
click at [54, 218] on li "Payment Terms 0 % Advance Payment Upon Receiving PO 0 % Within 0" at bounding box center [215, 259] width 337 height 83
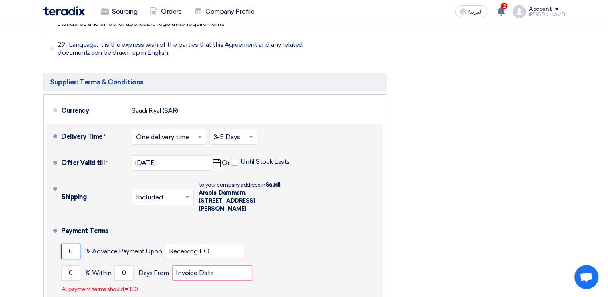
click at [70, 244] on input "0" at bounding box center [70, 251] width 19 height 15
drag, startPoint x: 72, startPoint y: 182, endPoint x: 65, endPoint y: 181, distance: 7.2
click at [65, 244] on input "0" at bounding box center [70, 251] width 19 height 15
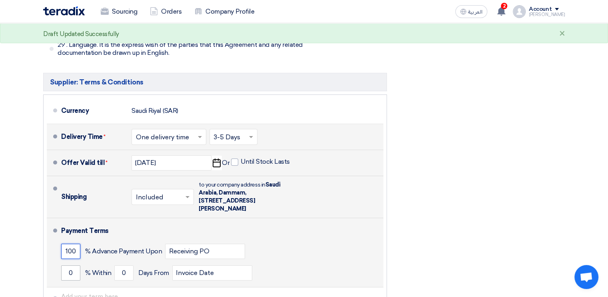
type input "100"
drag, startPoint x: 75, startPoint y: 201, endPoint x: 64, endPoint y: 203, distance: 11.3
click at [64, 265] on input "0" at bounding box center [70, 272] width 19 height 15
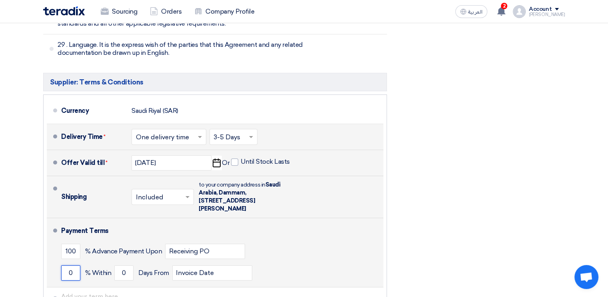
drag, startPoint x: 67, startPoint y: 198, endPoint x: 74, endPoint y: 200, distance: 7.1
click at [74, 265] on input "0" at bounding box center [70, 272] width 19 height 15
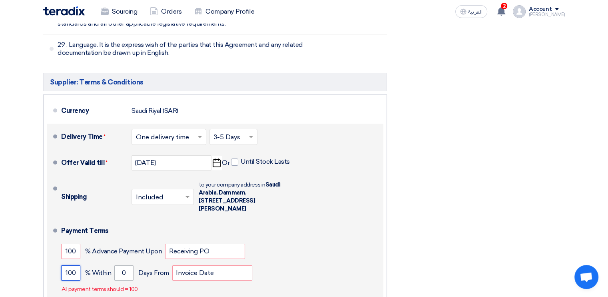
type input "100"
click at [125, 265] on input "0" at bounding box center [123, 272] width 19 height 15
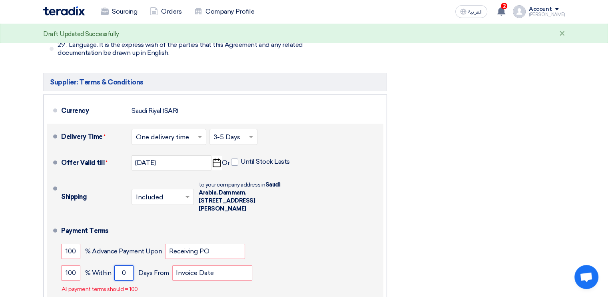
drag, startPoint x: 126, startPoint y: 202, endPoint x: 119, endPoint y: 202, distance: 6.8
click at [119, 265] on input "0" at bounding box center [123, 272] width 19 height 15
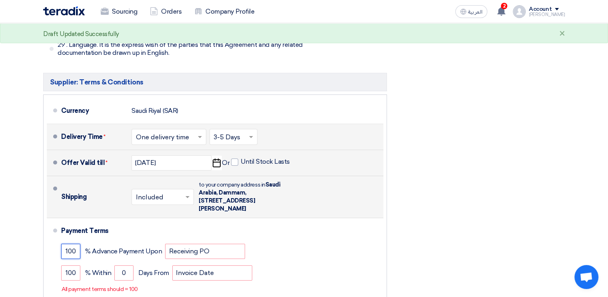
drag, startPoint x: 77, startPoint y: 179, endPoint x: 24, endPoint y: 178, distance: 52.4
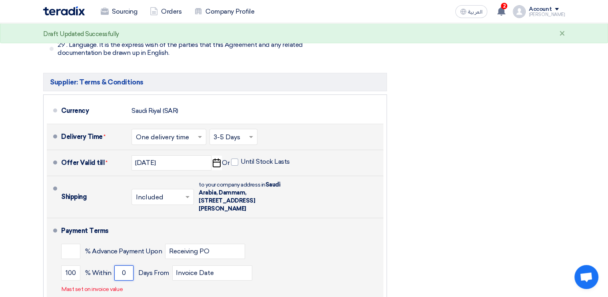
click at [125, 265] on input "0" at bounding box center [123, 272] width 19 height 15
drag, startPoint x: 129, startPoint y: 198, endPoint x: 120, endPoint y: 198, distance: 8.8
click at [120, 265] on input "0" at bounding box center [123, 272] width 19 height 15
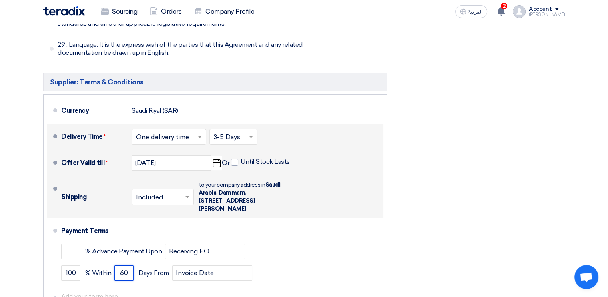
type input "60"
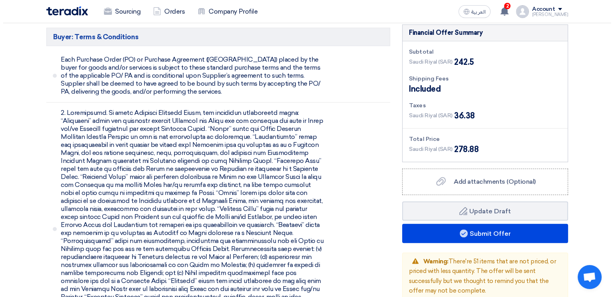
scroll to position [3527, 0]
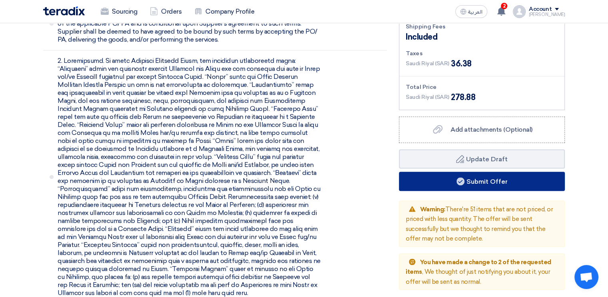
click at [486, 172] on button "Submit Offer" at bounding box center [482, 181] width 166 height 19
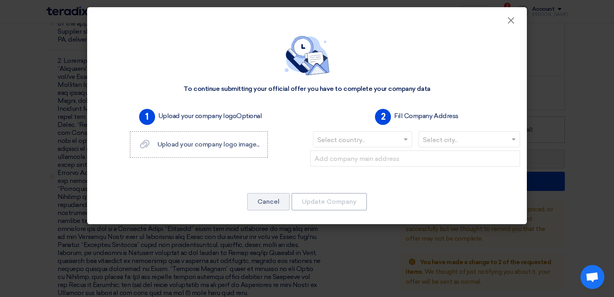
click at [405, 138] on span at bounding box center [407, 139] width 10 height 10
click at [462, 81] on div "To continue submitting your official offer you have to complete your company da…" at bounding box center [307, 64] width 421 height 57
click at [210, 146] on span "Upload your company logo image..." at bounding box center [209, 144] width 102 height 8
click at [0, 0] on input "Upload your company logo image... Upload your company logo image..." at bounding box center [0, 0] width 0 height 0
click at [458, 139] on input "text" at bounding box center [465, 140] width 85 height 13
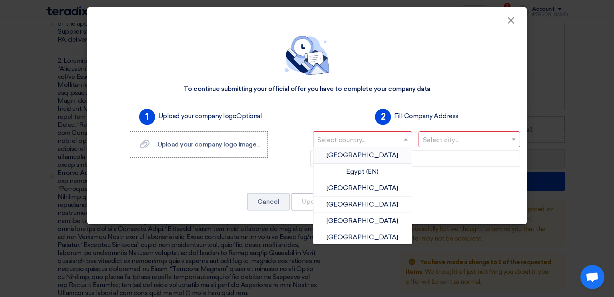
click at [402, 136] on span at bounding box center [407, 139] width 10 height 10
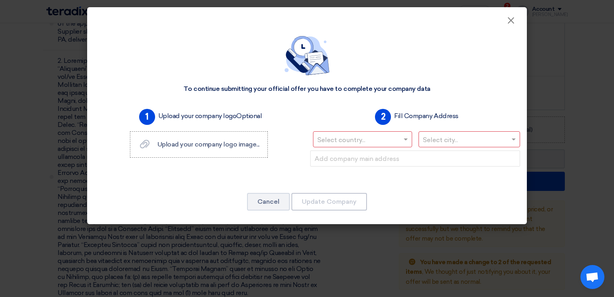
click at [493, 86] on div "To continue submitting your official offer you have to complete your company da…" at bounding box center [307, 64] width 421 height 57
click at [245, 144] on span "Upload your company logo image..." at bounding box center [209, 144] width 102 height 8
click at [0, 0] on input "Upload your company logo image... Upload your company logo image..." at bounding box center [0, 0] width 0 height 0
click at [404, 136] on span at bounding box center [407, 139] width 10 height 10
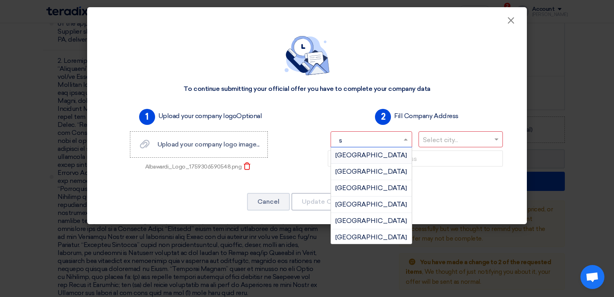
type input "sa"
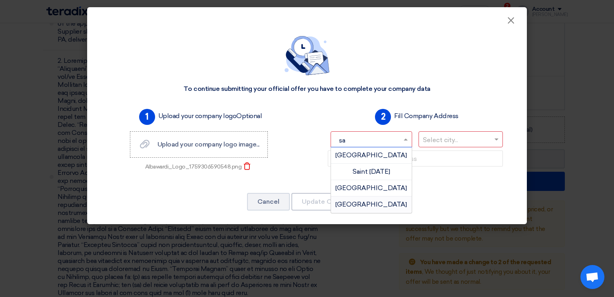
click at [381, 202] on span "[GEOGRAPHIC_DATA]" at bounding box center [372, 204] width 72 height 8
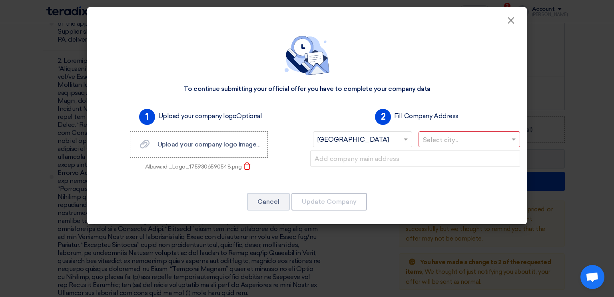
click at [455, 138] on input "text" at bounding box center [465, 140] width 85 height 13
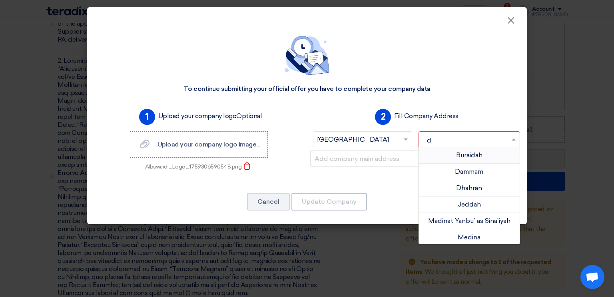
type input "da"
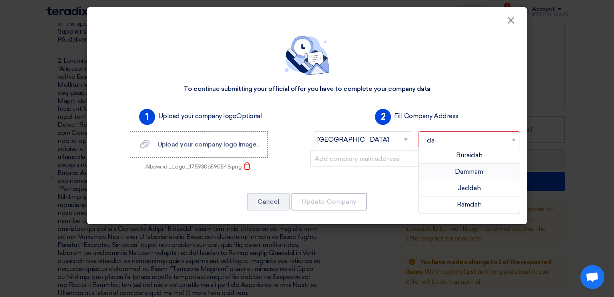
click at [466, 173] on span "Dammam" at bounding box center [469, 172] width 28 height 8
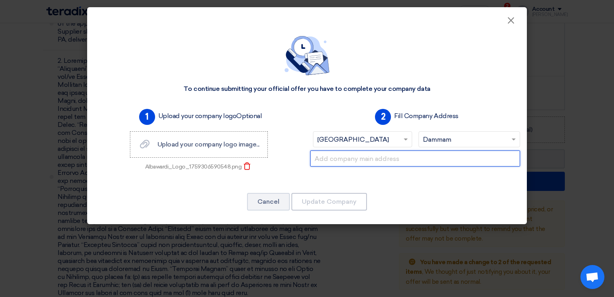
click at [400, 153] on input "text" at bounding box center [415, 158] width 210 height 16
click at [363, 154] on input "text" at bounding box center [415, 158] width 210 height 16
paste input "[STREET_ADDRESS][PERSON_NAME]"
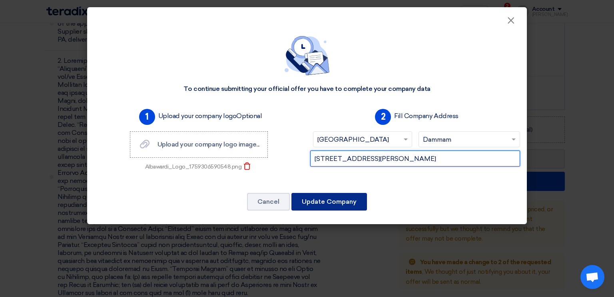
type input "[STREET_ADDRESS][PERSON_NAME]"
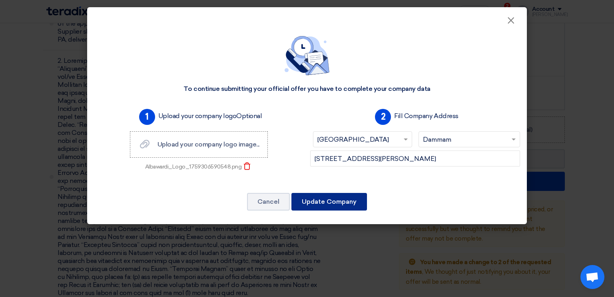
click at [336, 200] on button "Update Company" at bounding box center [330, 202] width 76 height 18
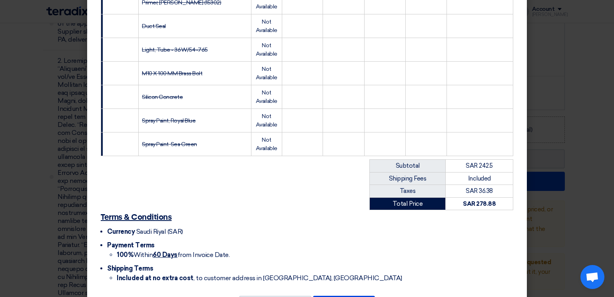
scroll to position [1281, 0]
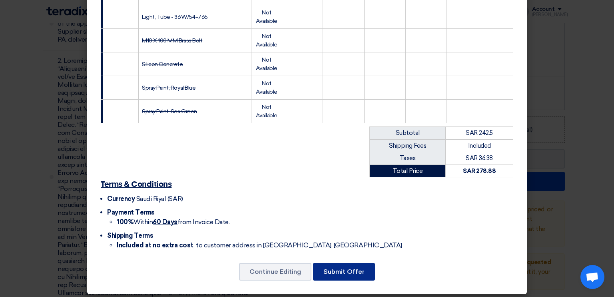
click at [337, 268] on button "Submit Offer" at bounding box center [344, 272] width 62 height 18
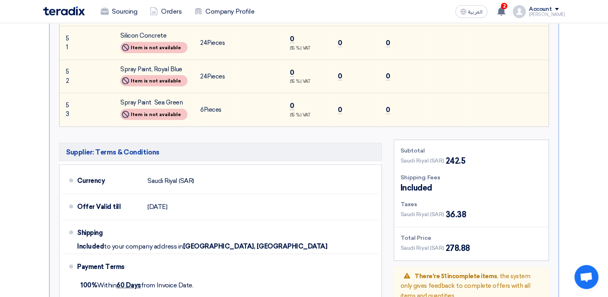
scroll to position [2222, 0]
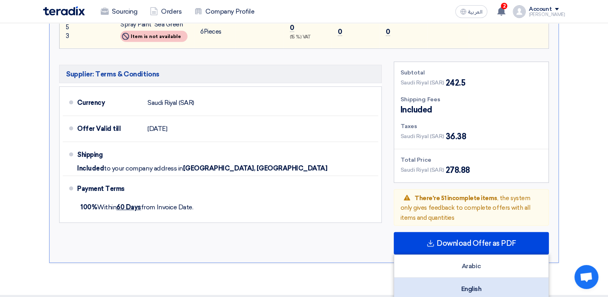
click at [472, 278] on div "English" at bounding box center [471, 289] width 154 height 22
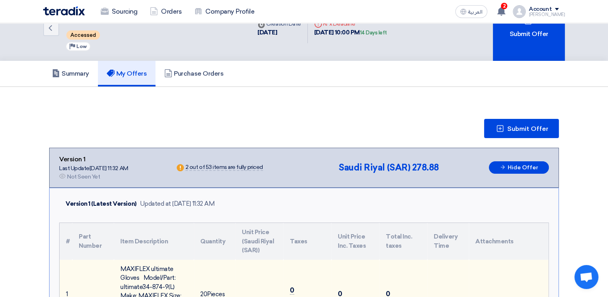
scroll to position [0, 0]
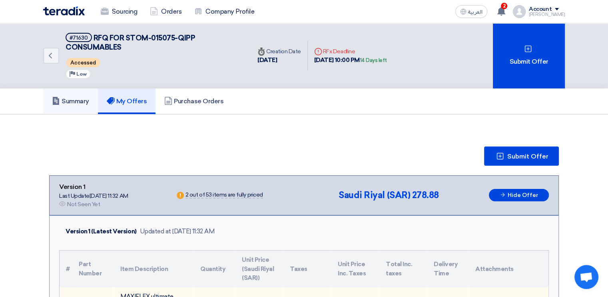
click at [85, 100] on h5 "Summary" at bounding box center [70, 101] width 37 height 8
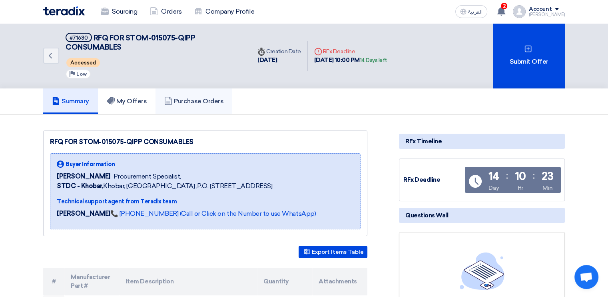
click at [197, 100] on h5 "Purchase Orders" at bounding box center [193, 101] width 59 height 8
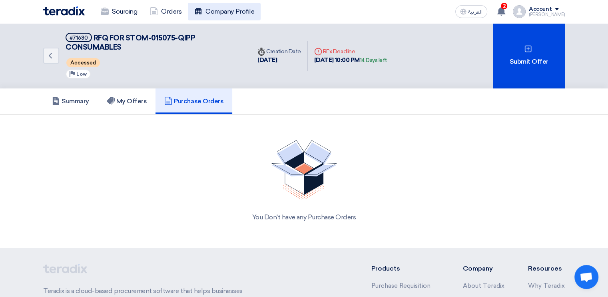
click at [225, 12] on link "Company Profile" at bounding box center [224, 12] width 73 height 18
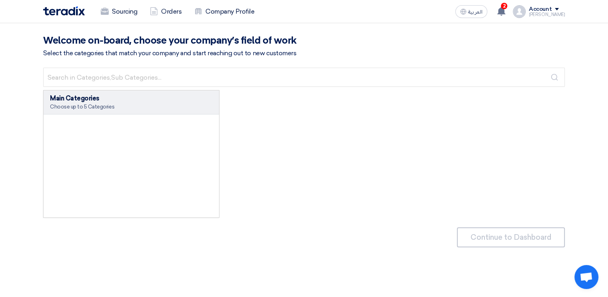
click at [129, 105] on div "Choose up to 5 Categories" at bounding box center [131, 106] width 163 height 7
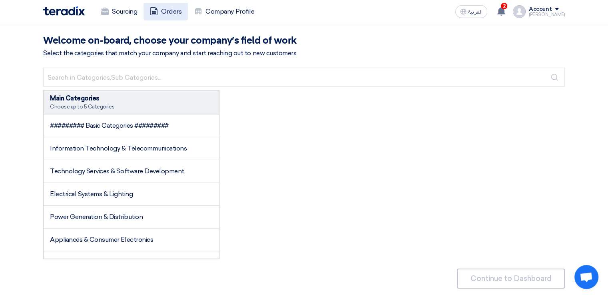
click at [171, 11] on link "Orders" at bounding box center [166, 12] width 44 height 18
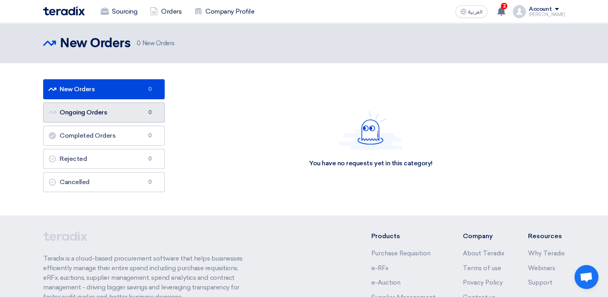
click at [110, 116] on link "Ongoing Orders Ongoing Orders 0" at bounding box center [104, 112] width 122 height 20
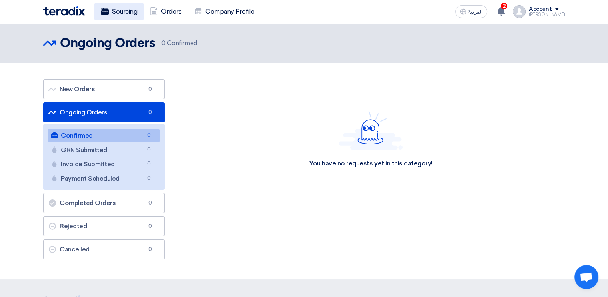
click at [120, 13] on link "Sourcing" at bounding box center [118, 12] width 49 height 18
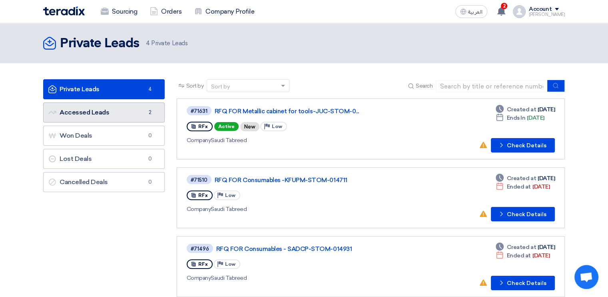
click at [107, 113] on link "Accessed Leads Accessed Leads 2" at bounding box center [104, 112] width 122 height 20
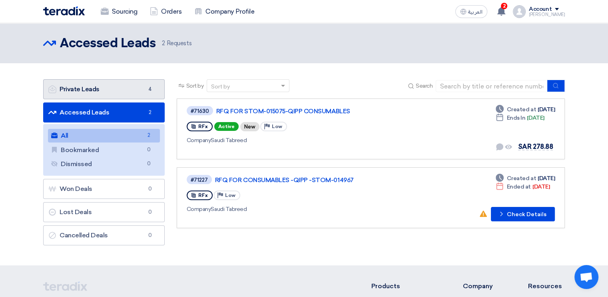
click at [115, 93] on link "Private Leads Private Leads 4" at bounding box center [104, 89] width 122 height 20
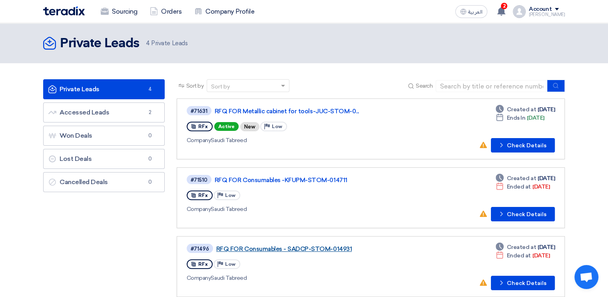
click at [315, 247] on link "RFQ FOR Consumables - SADCP-STOM-014931" at bounding box center [316, 248] width 200 height 7
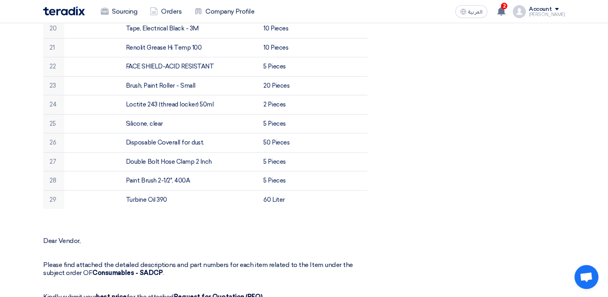
scroll to position [640, 0]
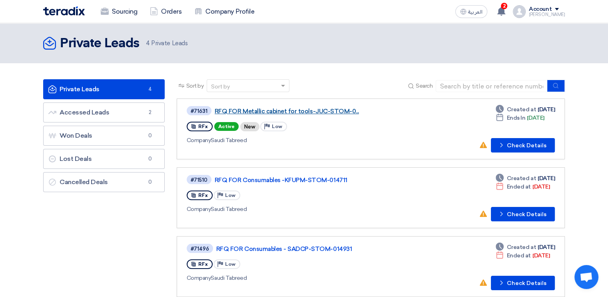
click at [258, 109] on link "RFQ FOR Metallic cabinet for tools-JUC-STOM-0..." at bounding box center [315, 111] width 200 height 7
